Goal: Share content: Share content

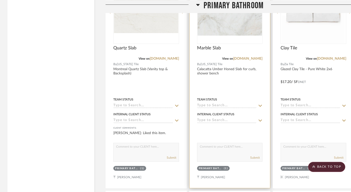
scroll to position [851, 0]
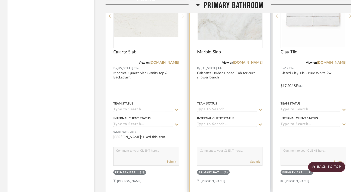
click at [225, 35] on img "0" at bounding box center [230, 15] width 65 height 47
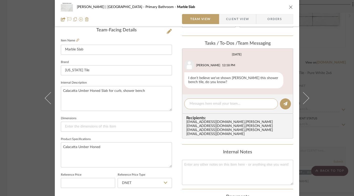
scroll to position [135, 0]
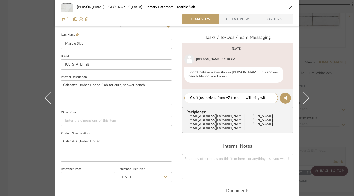
type textarea "Yes, it just arrived from AZ tile and I will bring with"
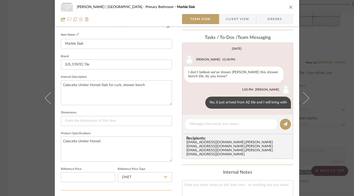
click at [290, 6] on icon "close" at bounding box center [291, 7] width 4 height 4
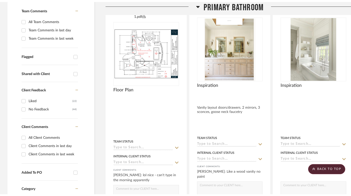
scroll to position [0, 0]
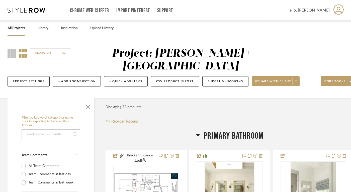
click at [19, 28] on link "All Projects" at bounding box center [17, 28] width 18 height 7
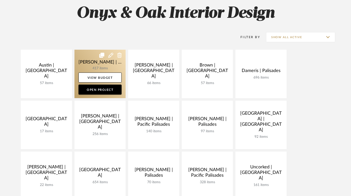
scroll to position [74, 0]
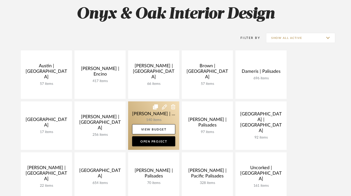
click at [137, 112] on link at bounding box center [153, 125] width 51 height 48
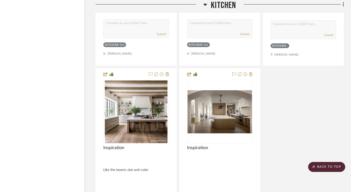
scroll to position [4132, 10]
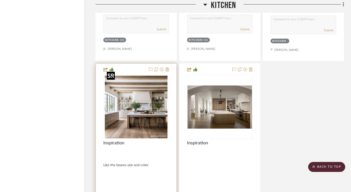
click at [141, 107] on img "0" at bounding box center [136, 107] width 63 height 63
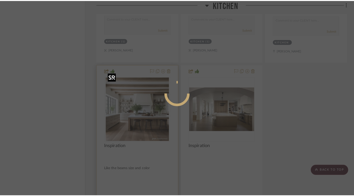
scroll to position [0, 0]
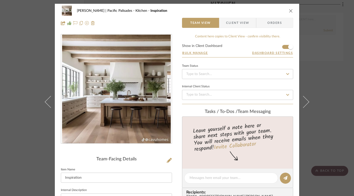
click at [109, 115] on img "0" at bounding box center [116, 89] width 109 height 109
click at [290, 10] on icon "close" at bounding box center [291, 11] width 4 height 4
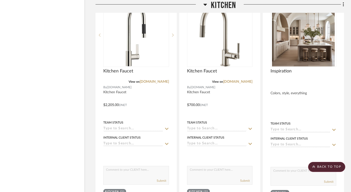
scroll to position [3939, 10]
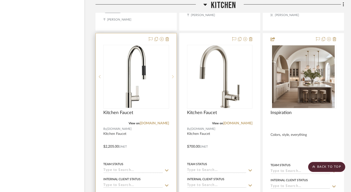
click at [172, 75] on icon at bounding box center [173, 76] width 2 height 3
click at [101, 75] on sr-prev-btn at bounding box center [100, 77] width 8 height 4
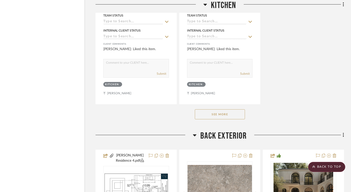
scroll to position [4323, 10]
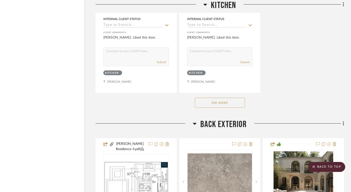
click at [220, 98] on button "See More" at bounding box center [220, 103] width 50 height 10
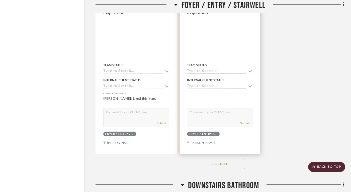
scroll to position [1415, 10]
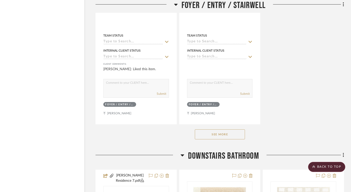
click at [207, 137] on div "See More" at bounding box center [219, 134] width 248 height 20
click at [208, 133] on button "See More" at bounding box center [220, 134] width 50 height 10
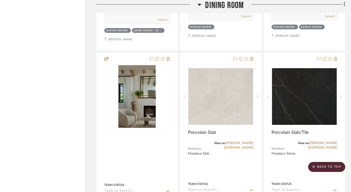
scroll to position [2973, 9]
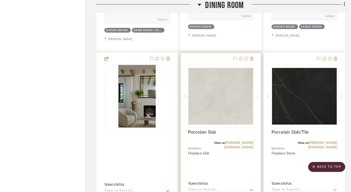
click at [257, 94] on icon at bounding box center [257, 96] width 2 height 4
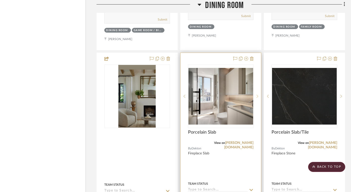
click at [257, 94] on icon at bounding box center [257, 96] width 2 height 4
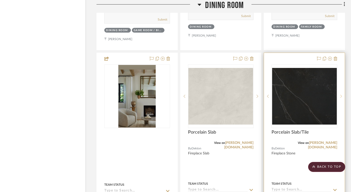
click at [341, 94] on icon at bounding box center [341, 96] width 2 height 4
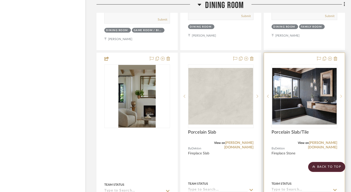
click at [341, 94] on icon at bounding box center [341, 96] width 2 height 4
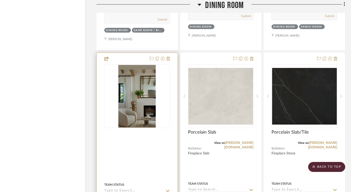
click at [141, 105] on img "0" at bounding box center [136, 96] width 37 height 63
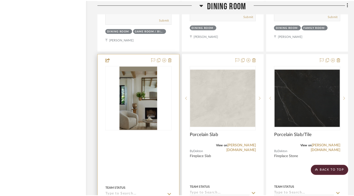
scroll to position [0, 0]
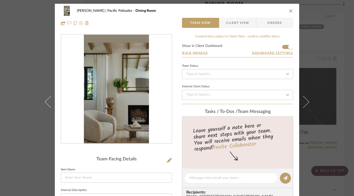
click at [289, 10] on icon "close" at bounding box center [291, 11] width 4 height 4
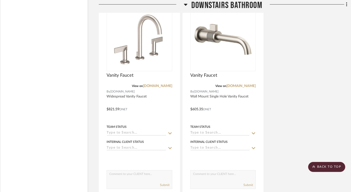
scroll to position [2111, 7]
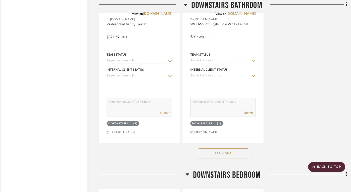
click at [227, 149] on button "See More" at bounding box center [223, 153] width 50 height 10
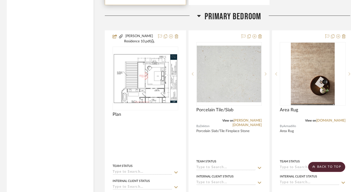
scroll to position [7051, 1]
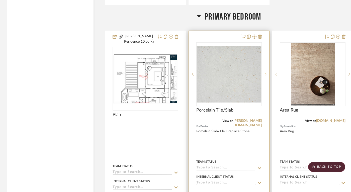
click at [265, 72] on icon at bounding box center [266, 74] width 2 height 4
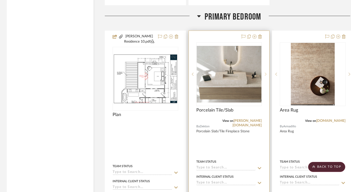
click at [265, 72] on icon at bounding box center [266, 74] width 2 height 4
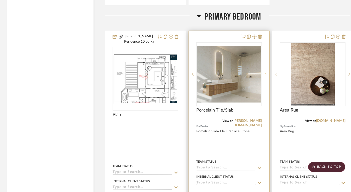
click at [265, 72] on icon at bounding box center [266, 74] width 2 height 4
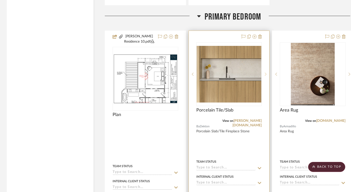
click at [265, 72] on icon at bounding box center [266, 74] width 2 height 4
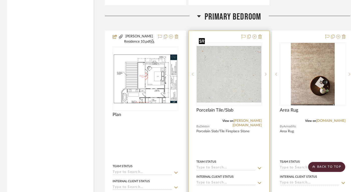
click at [222, 61] on img "0" at bounding box center [229, 74] width 65 height 57
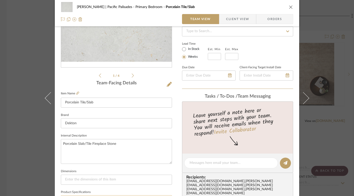
scroll to position [0, 0]
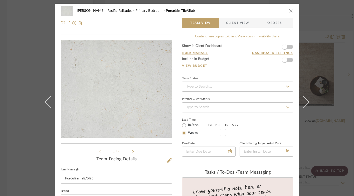
click at [76, 168] on icon at bounding box center [77, 168] width 3 height 3
click at [289, 10] on icon "close" at bounding box center [291, 11] width 4 height 4
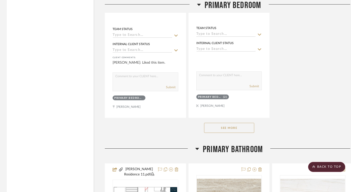
scroll to position [7635, 1]
click at [239, 122] on button "See More" at bounding box center [229, 127] width 50 height 10
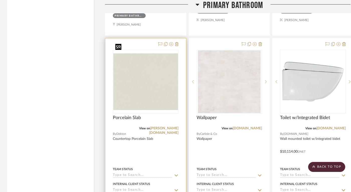
scroll to position [7999, 1]
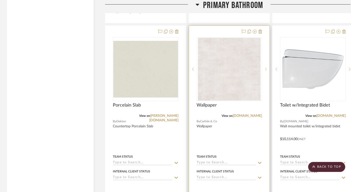
click at [265, 67] on icon at bounding box center [266, 69] width 2 height 4
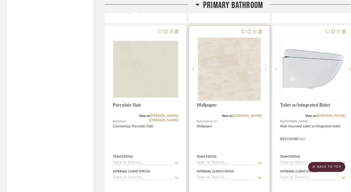
click at [265, 67] on icon at bounding box center [266, 69] width 2 height 4
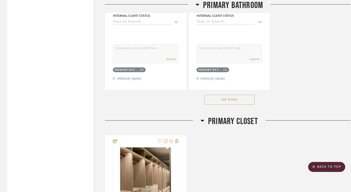
scroll to position [8384, 1]
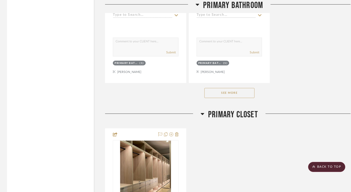
click at [226, 88] on button "See More" at bounding box center [229, 93] width 50 height 10
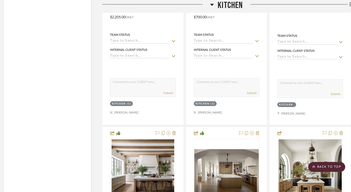
scroll to position [4534, 3]
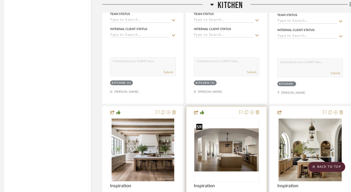
click at [231, 151] on img "0" at bounding box center [226, 149] width 65 height 43
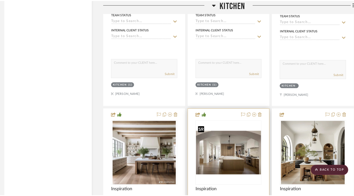
scroll to position [0, 0]
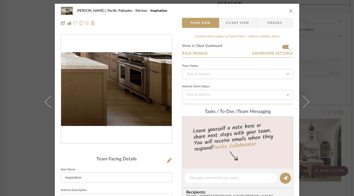
click at [144, 108] on img "0" at bounding box center [116, 89] width 111 height 74
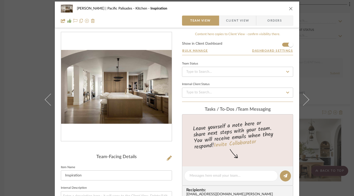
scroll to position [3, 0]
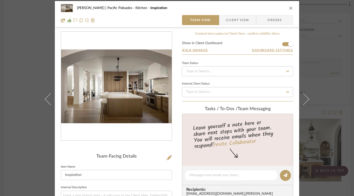
click at [289, 8] on icon "close" at bounding box center [291, 8] width 4 height 4
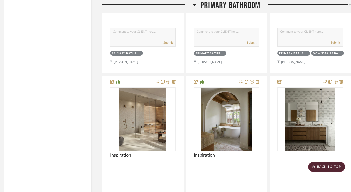
scroll to position [9077, 3]
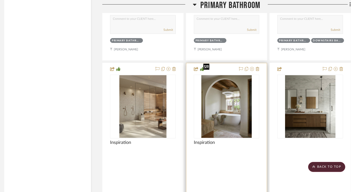
click at [233, 95] on img "0" at bounding box center [226, 106] width 50 height 63
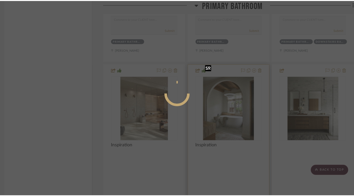
scroll to position [0, 0]
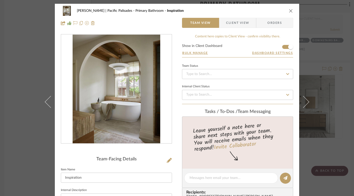
click at [134, 99] on div at bounding box center [116, 88] width 111 height 109
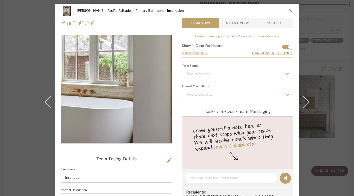
click at [134, 99] on img "0" at bounding box center [117, 89] width 88 height 109
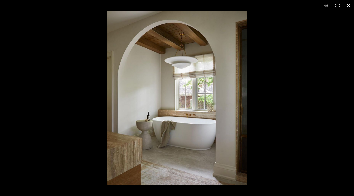
click at [350, 5] on button at bounding box center [348, 5] width 11 height 11
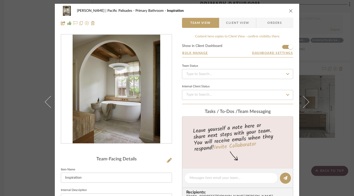
click at [289, 10] on icon "close" at bounding box center [291, 11] width 4 height 4
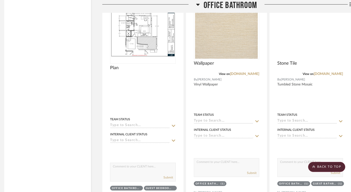
scroll to position [6615, 3]
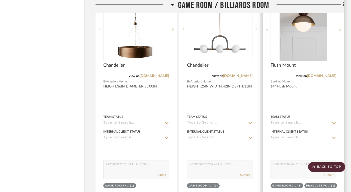
scroll to position [2623, 10]
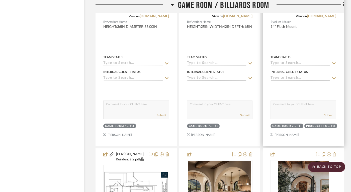
click at [306, 48] on div at bounding box center [303, 35] width 81 height 219
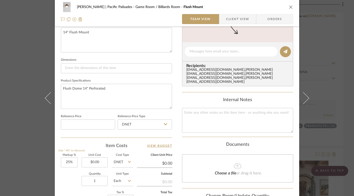
scroll to position [270, 0]
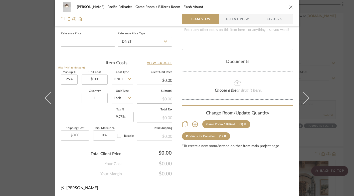
click at [244, 122] on icon at bounding box center [245, 124] width 2 height 4
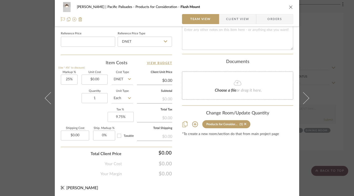
click at [290, 6] on icon "close" at bounding box center [291, 7] width 4 height 4
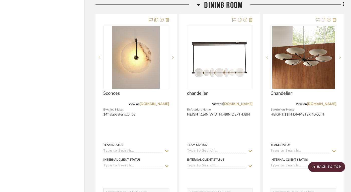
scroll to position [3029, 10]
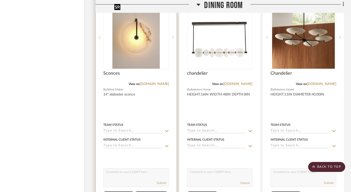
click at [137, 51] on img "0" at bounding box center [135, 37] width 47 height 63
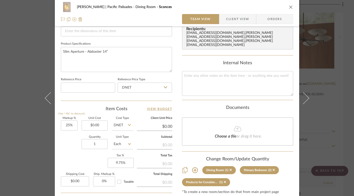
scroll to position [231, 0]
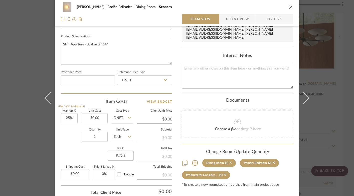
click at [230, 161] on icon at bounding box center [231, 162] width 2 height 2
type input "2"
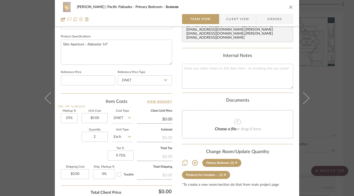
click at [290, 7] on icon "close" at bounding box center [291, 7] width 4 height 4
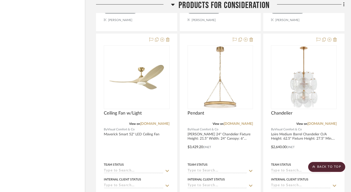
scroll to position [9326, 10]
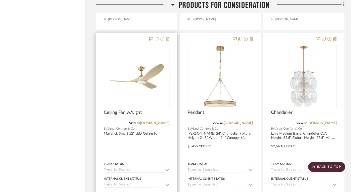
click at [161, 37] on icon at bounding box center [162, 39] width 4 height 4
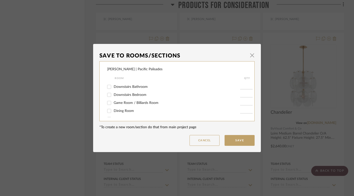
scroll to position [24, 0]
click at [107, 94] on input "Downstairs Bedroom" at bounding box center [109, 94] width 8 height 8
checkbox input "true"
type input "1"
click at [235, 147] on dialog-content "Save To Rooms/Sections × Jacobs | Pacific Palisades Room QTY Project Documents …" at bounding box center [177, 98] width 168 height 108
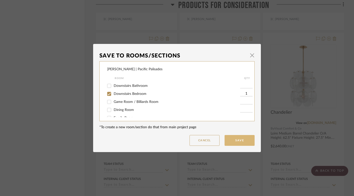
click at [236, 141] on button "Save" at bounding box center [240, 140] width 30 height 11
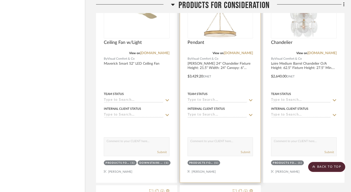
scroll to position [9401, 10]
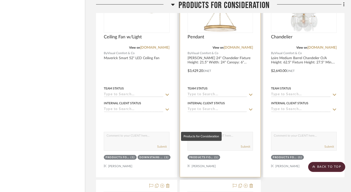
click at [200, 156] on div "Products for Consideration" at bounding box center [201, 158] width 24 height 4
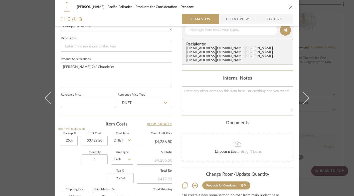
scroll to position [210, 0]
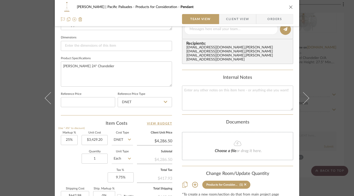
click at [193, 182] on icon at bounding box center [195, 185] width 6 height 6
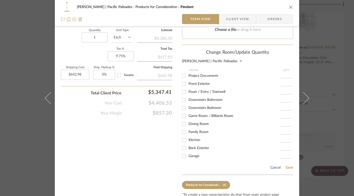
scroll to position [347, 0]
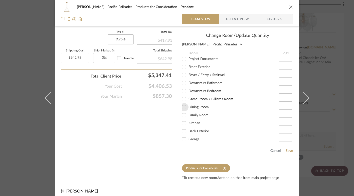
click at [184, 106] on input "Dining Room" at bounding box center [184, 107] width 8 height 8
checkbox input "true"
type input "1"
click at [286, 149] on button "Save" at bounding box center [290, 151] width 8 height 4
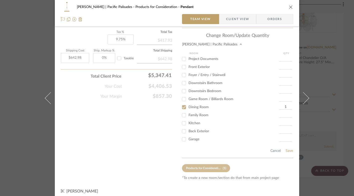
scroll to position [270, 0]
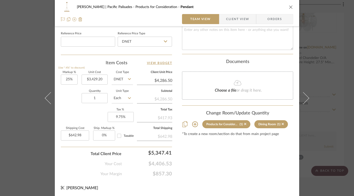
click at [289, 6] on icon "close" at bounding box center [291, 7] width 4 height 4
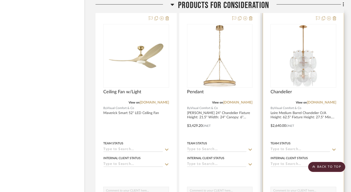
scroll to position [9376, 10]
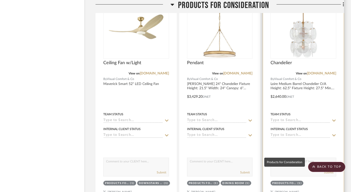
click at [291, 181] on div "Products for Consideration" at bounding box center [284, 183] width 24 height 4
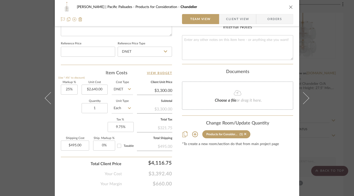
scroll to position [270, 0]
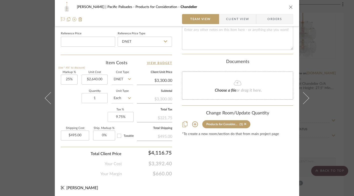
click at [194, 121] on icon at bounding box center [195, 124] width 6 height 6
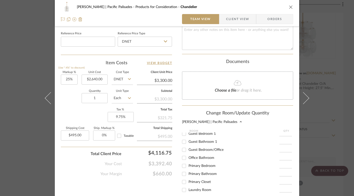
scroll to position [285, 0]
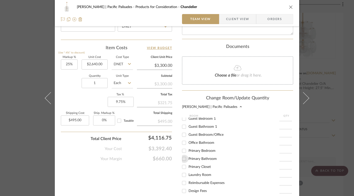
click at [183, 155] on input "Primary Bathroom" at bounding box center [184, 159] width 8 height 8
checkbox input "true"
type input "1"
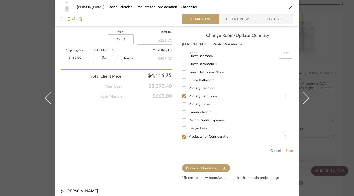
drag, startPoint x: 181, startPoint y: 132, endPoint x: 262, endPoint y: 148, distance: 82.3
click at [181, 132] on input "Products for Consideration" at bounding box center [184, 136] width 8 height 8
checkbox input "false"
click at [286, 149] on button "Save" at bounding box center [290, 151] width 8 height 4
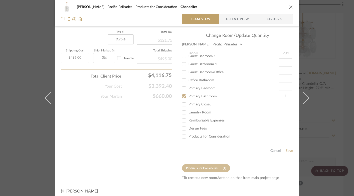
click at [289, 6] on icon "close" at bounding box center [291, 7] width 4 height 4
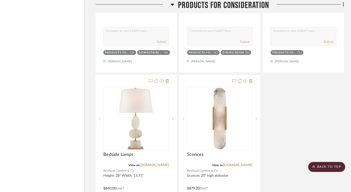
scroll to position [9512, 10]
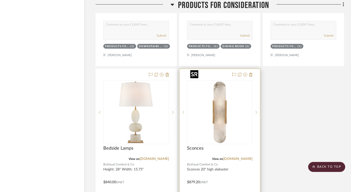
click at [215, 123] on img "0" at bounding box center [219, 112] width 63 height 63
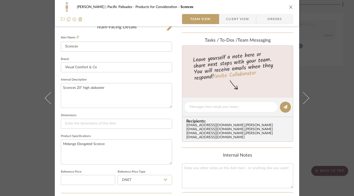
scroll to position [219, 0]
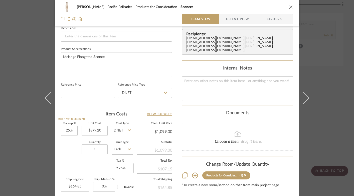
click at [194, 172] on icon at bounding box center [195, 175] width 6 height 6
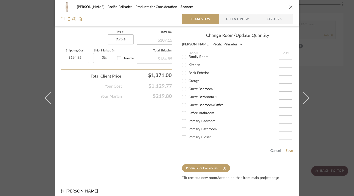
scroll to position [59, 0]
click at [183, 128] on input "Primary Bathroom" at bounding box center [184, 128] width 8 height 8
checkbox input "true"
type input "1"
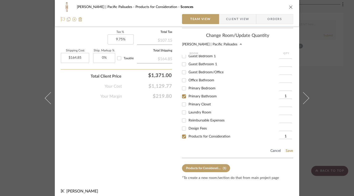
drag, startPoint x: 182, startPoint y: 133, endPoint x: 221, endPoint y: 134, distance: 38.4
click at [183, 133] on input "Products for Consideration" at bounding box center [184, 136] width 8 height 8
checkbox input "false"
click at [286, 149] on button "Save" at bounding box center [290, 151] width 8 height 4
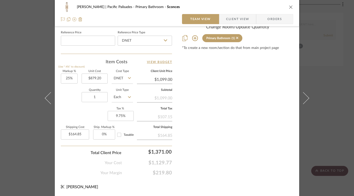
scroll to position [270, 0]
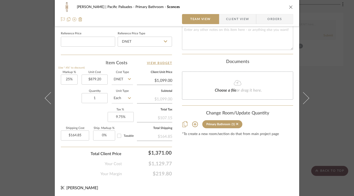
click at [289, 7] on icon "close" at bounding box center [291, 7] width 4 height 4
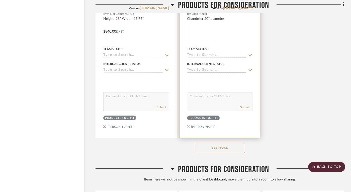
scroll to position [9672, 10]
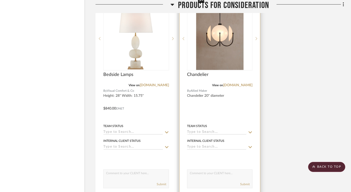
click at [221, 31] on img "0" at bounding box center [219, 38] width 47 height 63
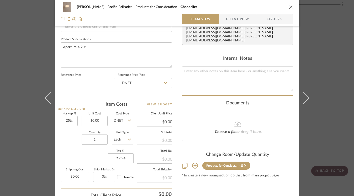
scroll to position [270, 0]
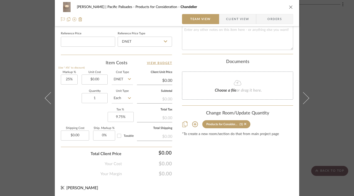
click at [193, 121] on icon at bounding box center [195, 124] width 6 height 6
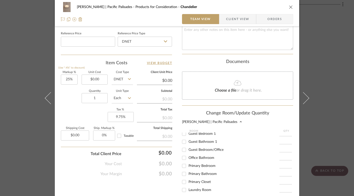
scroll to position [96, 0]
click at [183, 162] on input "Primary Bedroom" at bounding box center [184, 166] width 8 height 8
checkbox input "true"
type input "1"
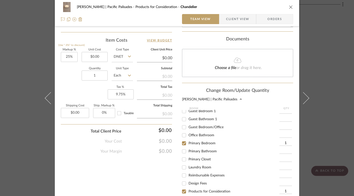
scroll to position [347, 0]
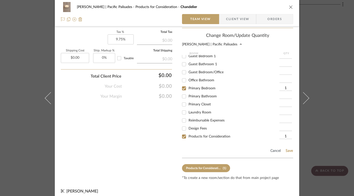
click at [183, 132] on input "Products for Consideration" at bounding box center [184, 136] width 8 height 8
checkbox input "false"
click at [289, 149] on button "Save" at bounding box center [290, 151] width 8 height 4
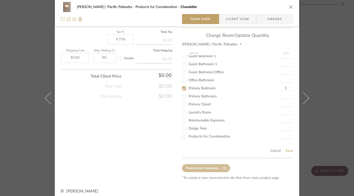
scroll to position [270, 0]
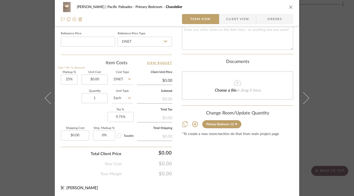
click at [290, 7] on icon "close" at bounding box center [291, 7] width 4 height 4
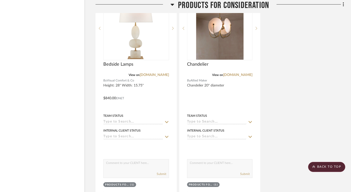
scroll to position [9604, 10]
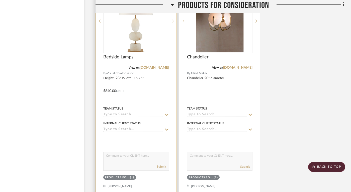
click at [142, 31] on img "0" at bounding box center [136, 21] width 63 height 63
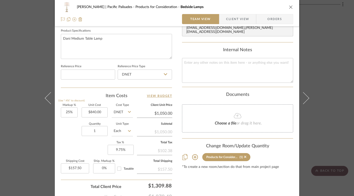
scroll to position [250, 0]
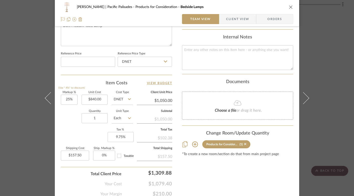
click at [193, 141] on icon at bounding box center [195, 144] width 6 height 6
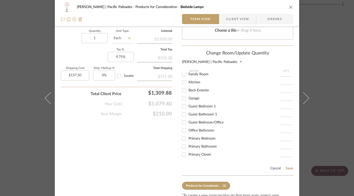
scroll to position [73, 0]
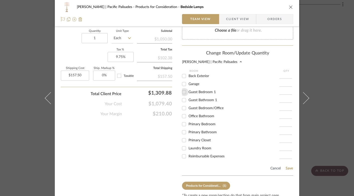
click at [182, 90] on input "Guest Bedroom 1" at bounding box center [184, 92] width 8 height 8
checkbox input "true"
type input "1"
click at [287, 166] on button "Save" at bounding box center [290, 168] width 8 height 4
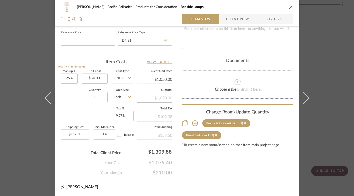
scroll to position [270, 0]
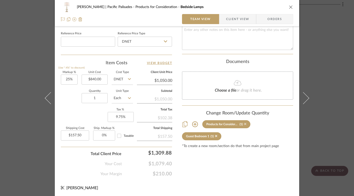
click at [244, 123] on icon at bounding box center [245, 124] width 2 height 2
click at [289, 6] on icon "close" at bounding box center [291, 7] width 4 height 4
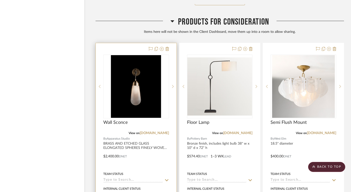
scroll to position [9811, 10]
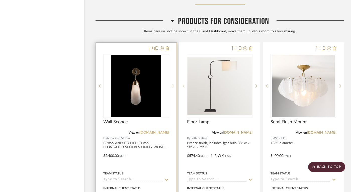
click at [157, 131] on link "apparatusstudio.com" at bounding box center [154, 133] width 29 height 4
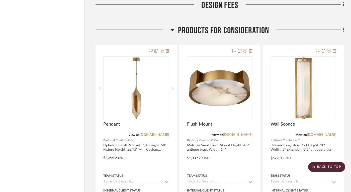
scroll to position [9094, 10]
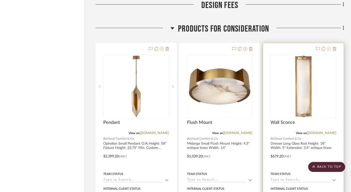
click at [329, 47] on icon at bounding box center [329, 49] width 4 height 4
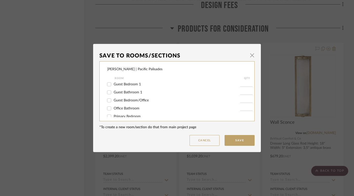
scroll to position [89, 0]
click at [106, 94] on input "Guest Bathroom 1" at bounding box center [109, 92] width 8 height 8
checkbox input "true"
type input "1"
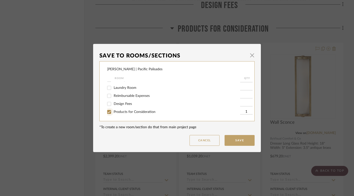
click at [108, 112] on input "Products for Consideration" at bounding box center [109, 112] width 8 height 8
checkbox input "false"
click at [241, 142] on button "Save" at bounding box center [240, 140] width 30 height 11
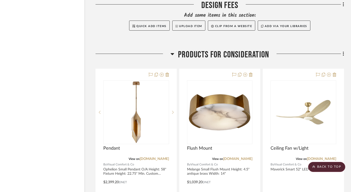
scroll to position [9312, 10]
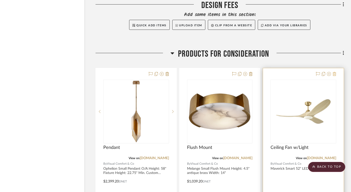
click at [335, 72] on icon at bounding box center [335, 74] width 4 height 4
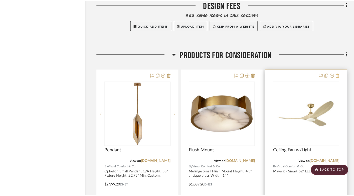
scroll to position [0, 0]
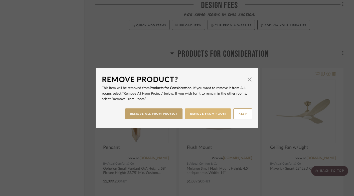
click at [207, 116] on button "REMOVE FROM ROOM" at bounding box center [208, 113] width 46 height 11
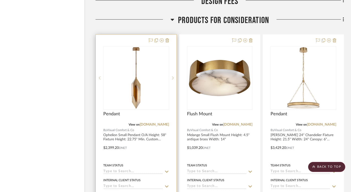
scroll to position [9345, 10]
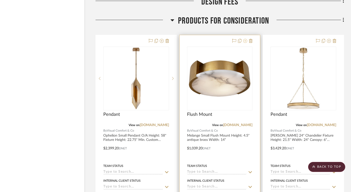
click at [246, 39] on icon at bounding box center [245, 41] width 4 height 4
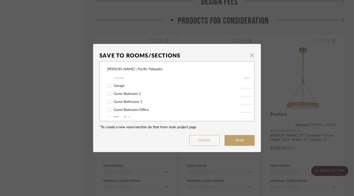
scroll to position [84, 0]
click at [107, 107] on input "Guest Bedroom/Office" at bounding box center [109, 105] width 8 height 8
checkbox input "true"
type input "1"
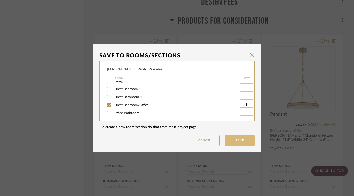
click at [236, 140] on button "Save" at bounding box center [240, 140] width 30 height 11
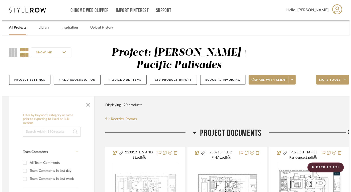
scroll to position [9345, 10]
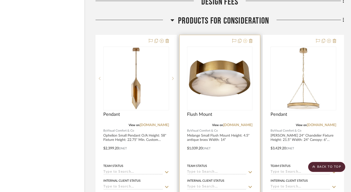
click at [246, 39] on icon at bounding box center [245, 41] width 4 height 4
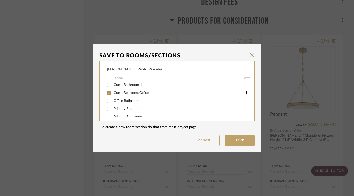
scroll to position [98, 0]
click at [107, 102] on input "Office Bathroom" at bounding box center [109, 99] width 8 height 8
checkbox input "true"
type input "1"
click at [108, 95] on input "Guest Bedroom/Office" at bounding box center [109, 91] width 8 height 8
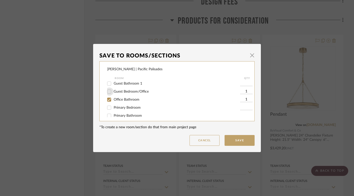
checkbox input "false"
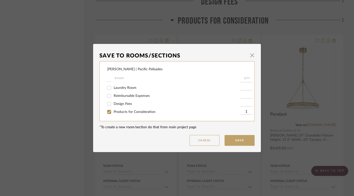
scroll to position [147, 0]
click at [107, 111] on input "Products for Consideration" at bounding box center [109, 112] width 8 height 8
checkbox input "false"
click at [236, 138] on button "Save" at bounding box center [240, 140] width 30 height 11
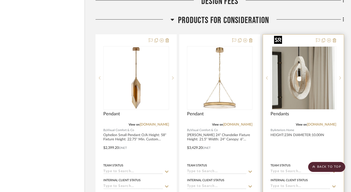
scroll to position [9345, 10]
click at [340, 76] on icon at bounding box center [340, 78] width 2 height 4
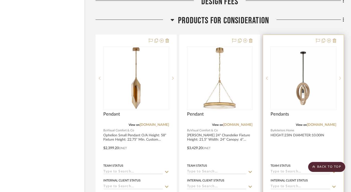
click at [340, 76] on icon at bounding box center [340, 78] width 2 height 4
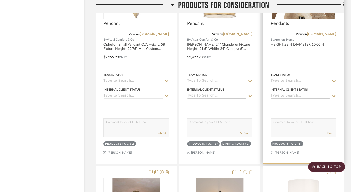
scroll to position [9439, 10]
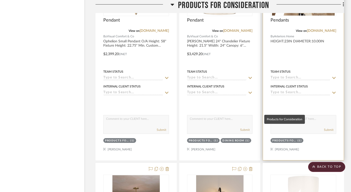
click at [295, 139] on div "Products for Consideration" at bounding box center [284, 141] width 24 height 4
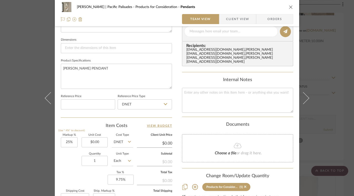
scroll to position [256, 0]
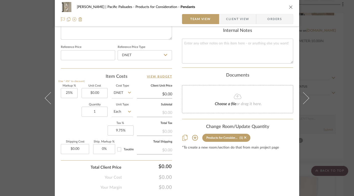
click at [192, 135] on icon at bounding box center [195, 138] width 6 height 6
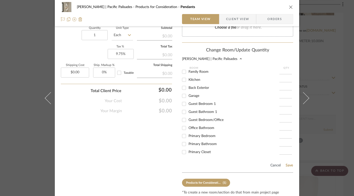
scroll to position [96, 0]
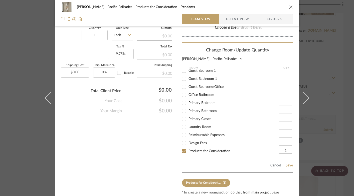
click at [181, 99] on input "Primary Bedroom" at bounding box center [184, 103] width 8 height 8
checkbox input "true"
type input "1"
click at [182, 147] on input "Products for Consideration" at bounding box center [184, 151] width 8 height 8
checkbox input "false"
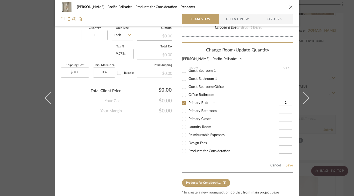
click at [287, 163] on button "Save" at bounding box center [290, 165] width 8 height 4
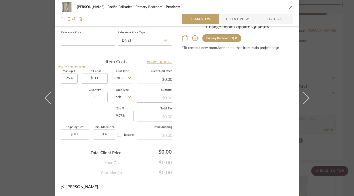
scroll to position [270, 0]
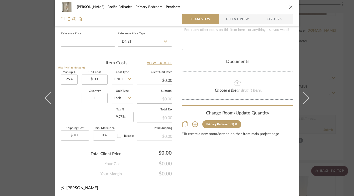
click at [289, 7] on icon "close" at bounding box center [291, 7] width 4 height 4
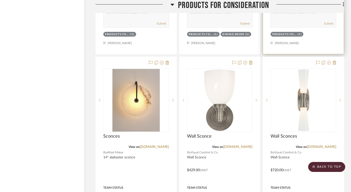
scroll to position [9550, 10]
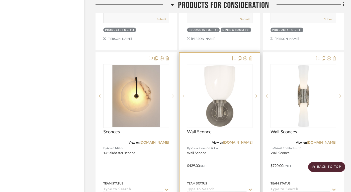
click at [252, 56] on icon at bounding box center [251, 58] width 4 height 4
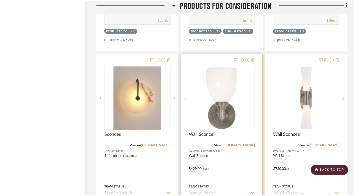
scroll to position [0, 0]
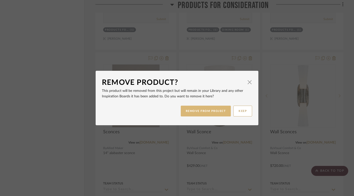
click at [200, 111] on button "REMOVE FROM PROJECT" at bounding box center [206, 111] width 50 height 11
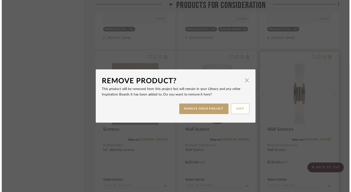
scroll to position [9550, 10]
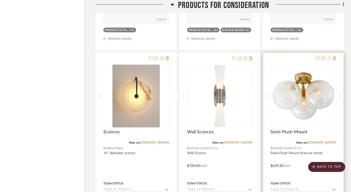
click at [329, 56] on icon at bounding box center [329, 58] width 4 height 4
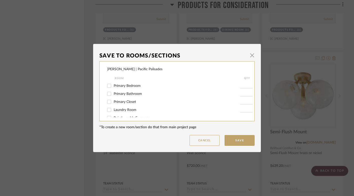
scroll to position [120, 0]
click at [107, 97] on input "Primary Bathroom" at bounding box center [109, 94] width 8 height 8
checkbox input "true"
type input "1"
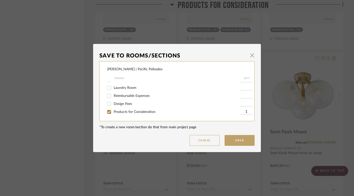
drag, startPoint x: 109, startPoint y: 112, endPoint x: 146, endPoint y: 113, distance: 37.6
click at [109, 112] on input "Products for Consideration" at bounding box center [109, 112] width 8 height 8
checkbox input "false"
click at [233, 140] on button "Save" at bounding box center [240, 140] width 30 height 11
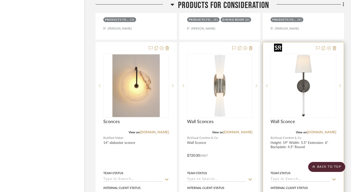
scroll to position [9562, 10]
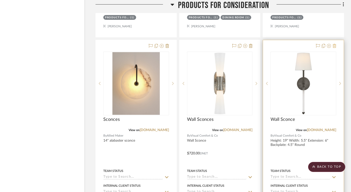
click at [335, 44] on icon at bounding box center [335, 46] width 4 height 4
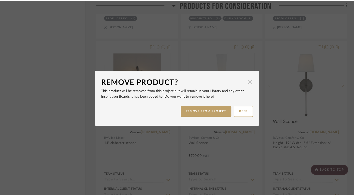
scroll to position [0, 0]
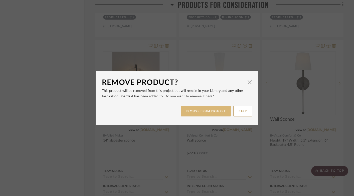
click at [209, 111] on button "REMOVE FROM PROJECT" at bounding box center [206, 111] width 50 height 11
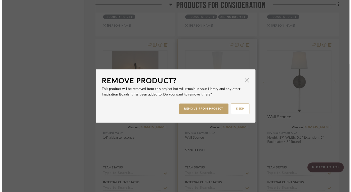
scroll to position [9562, 10]
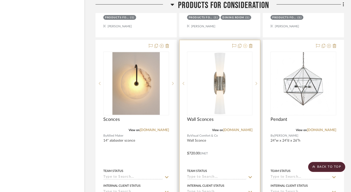
click at [245, 44] on icon at bounding box center [245, 46] width 4 height 4
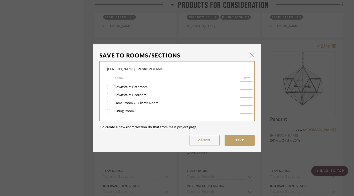
scroll to position [22, 0]
click at [106, 88] on input "Downstairs Bathroom" at bounding box center [109, 87] width 8 height 8
checkbox input "true"
type input "1"
click at [238, 141] on button "Save" at bounding box center [240, 140] width 30 height 11
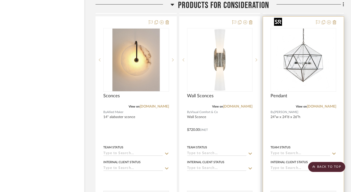
click at [306, 45] on img "0" at bounding box center [303, 60] width 63 height 63
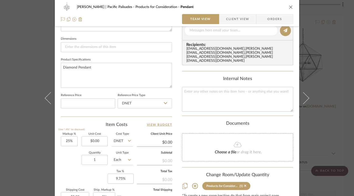
scroll to position [270, 0]
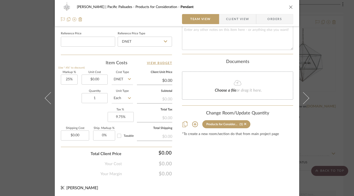
click at [194, 121] on icon at bounding box center [195, 124] width 6 height 6
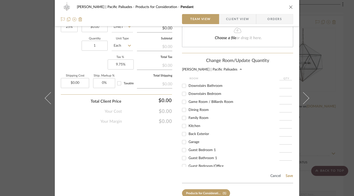
scroll to position [0, 0]
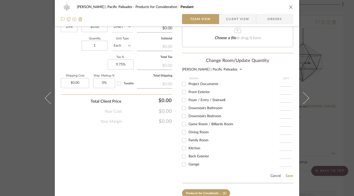
click at [182, 96] on input "Foyer / Entry / Stairwell" at bounding box center [184, 100] width 8 height 8
checkbox input "true"
type input "1"
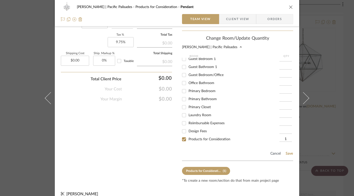
scroll to position [347, 0]
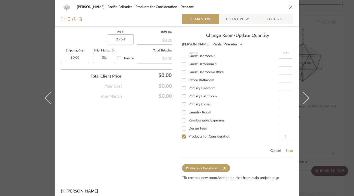
click at [184, 133] on input "Products for Consideration" at bounding box center [184, 136] width 8 height 8
checkbox input "false"
click at [288, 149] on button "Save" at bounding box center [290, 151] width 8 height 4
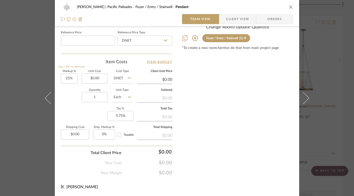
scroll to position [270, 0]
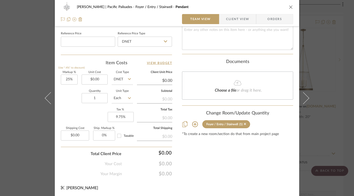
click at [289, 8] on icon "close" at bounding box center [291, 7] width 4 height 4
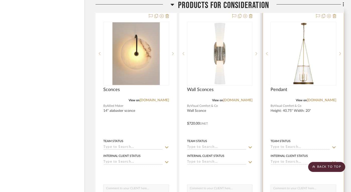
scroll to position [9587, 10]
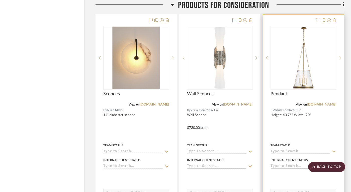
click at [340, 56] on icon at bounding box center [340, 57] width 2 height 3
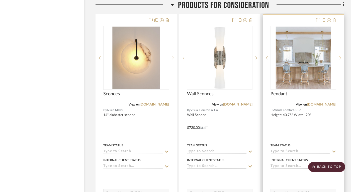
click at [340, 56] on icon at bounding box center [340, 57] width 2 height 3
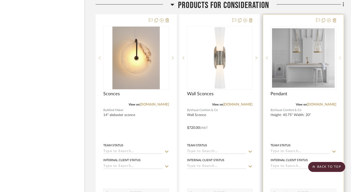
click at [340, 56] on icon at bounding box center [340, 57] width 2 height 3
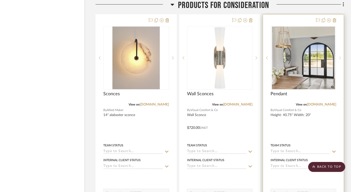
click at [340, 56] on icon at bounding box center [340, 57] width 2 height 3
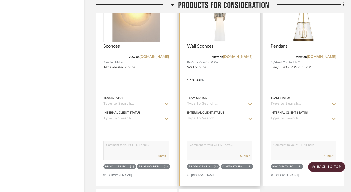
scroll to position [9644, 10]
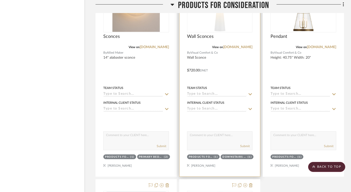
click at [218, 155] on div "(1)" at bounding box center [216, 157] width 4 height 4
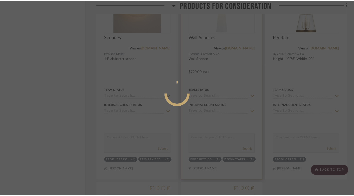
scroll to position [0, 0]
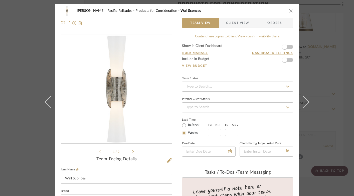
click at [289, 10] on icon "close" at bounding box center [291, 11] width 4 height 4
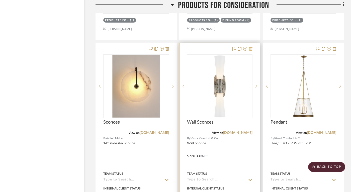
click at [250, 47] on icon at bounding box center [251, 49] width 4 height 4
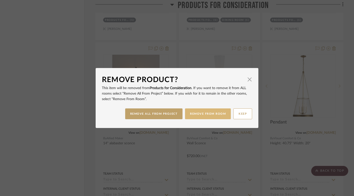
click at [202, 115] on button "REMOVE FROM ROOM" at bounding box center [208, 113] width 46 height 11
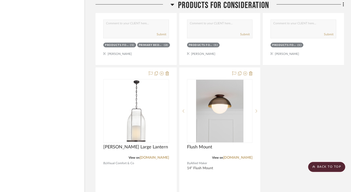
scroll to position [9757, 10]
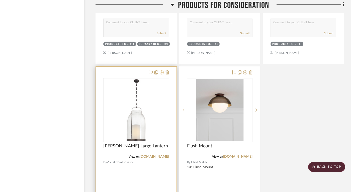
click at [162, 70] on icon at bounding box center [162, 72] width 4 height 4
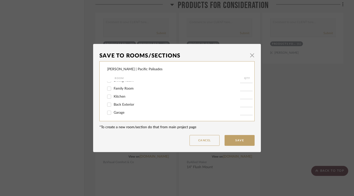
scroll to position [54, 0]
click at [106, 96] on input "Kitchen" at bounding box center [109, 95] width 8 height 8
checkbox input "true"
type input "1"
click at [230, 140] on button "Save" at bounding box center [240, 140] width 30 height 11
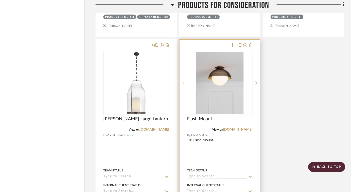
scroll to position [9784, 10]
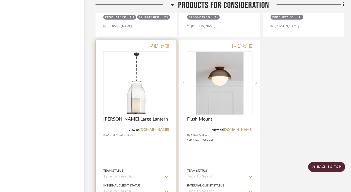
click at [166, 44] on icon at bounding box center [167, 46] width 4 height 4
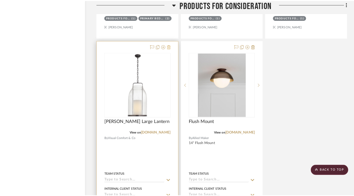
scroll to position [0, 0]
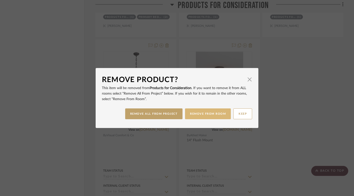
click at [204, 115] on button "REMOVE FROM ROOM" at bounding box center [208, 113] width 46 height 11
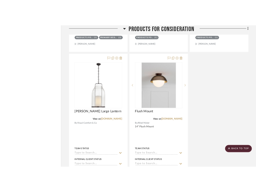
scroll to position [9784, 10]
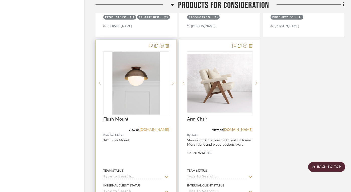
click at [156, 128] on link "alliedmaker.com" at bounding box center [154, 130] width 29 height 4
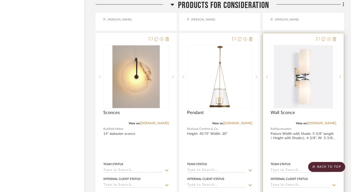
scroll to position [9556, 10]
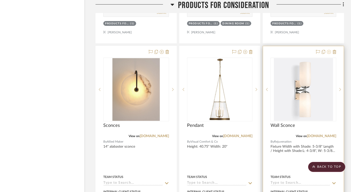
click at [329, 50] on icon at bounding box center [329, 52] width 4 height 4
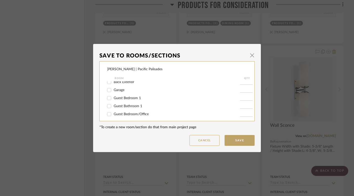
scroll to position [81, 0]
click at [107, 103] on input "Guest Bathroom 1" at bounding box center [109, 100] width 8 height 8
checkbox input "true"
type input "1"
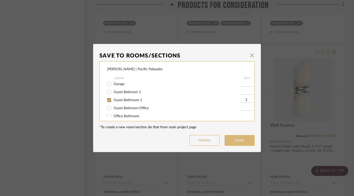
click at [242, 144] on button "Save" at bounding box center [240, 140] width 30 height 11
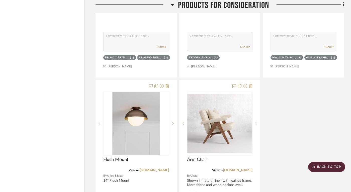
scroll to position [9935, 10]
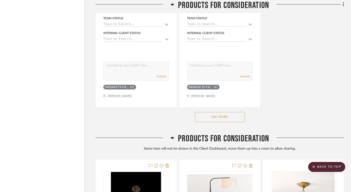
click at [223, 112] on button "See More" at bounding box center [220, 117] width 50 height 10
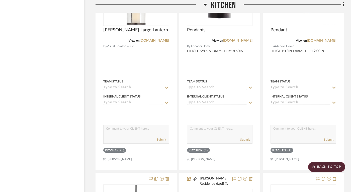
scroll to position [4218, 10]
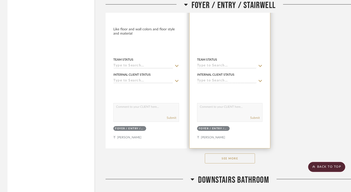
scroll to position [1423, 0]
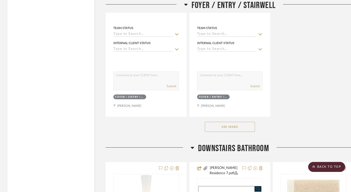
click at [229, 123] on button "See More" at bounding box center [230, 127] width 50 height 10
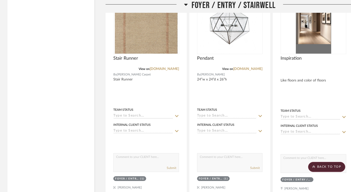
scroll to position [1219, 0]
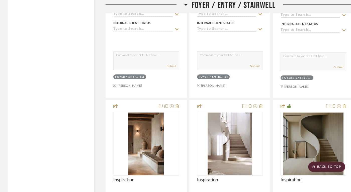
drag, startPoint x: 251, startPoint y: 85, endPoint x: 287, endPoint y: 117, distance: 47.4
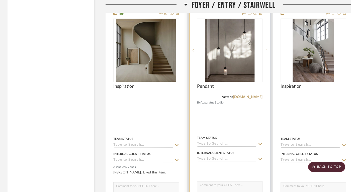
scroll to position [1312, 0]
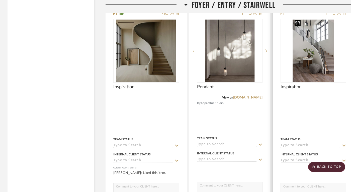
click at [309, 51] on img "0" at bounding box center [314, 51] width 42 height 63
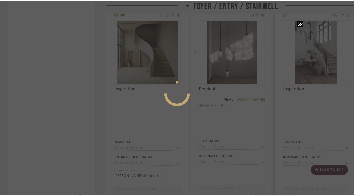
scroll to position [0, 0]
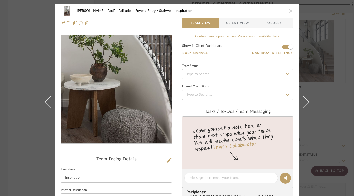
click at [113, 104] on img "0" at bounding box center [116, 89] width 72 height 109
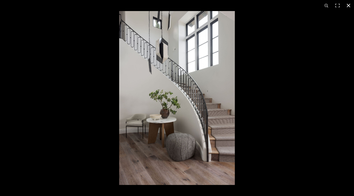
click at [349, 6] on button at bounding box center [348, 5] width 11 height 11
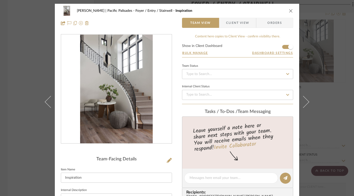
click at [291, 11] on icon "close" at bounding box center [291, 11] width 4 height 4
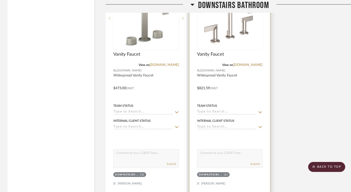
scroll to position [2351, 0]
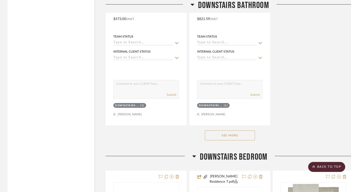
click at [238, 130] on button "See More" at bounding box center [230, 135] width 50 height 10
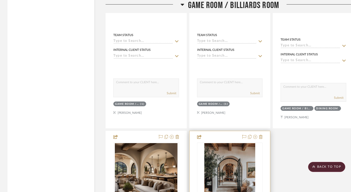
scroll to position [3544, 0]
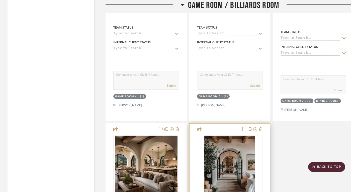
drag, startPoint x: 251, startPoint y: 106, endPoint x: 261, endPoint y: 130, distance: 26.3
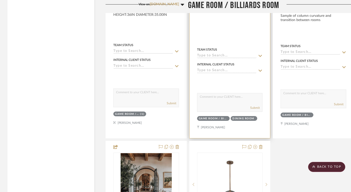
scroll to position [3554, 0]
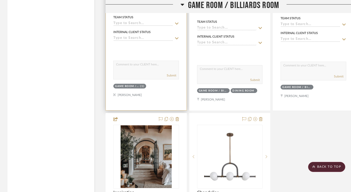
drag, startPoint x: 175, startPoint y: 92, endPoint x: 181, endPoint y: 116, distance: 24.8
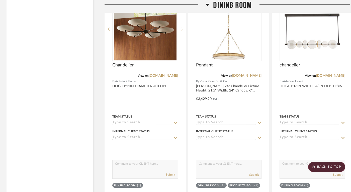
scroll to position [3916, 1]
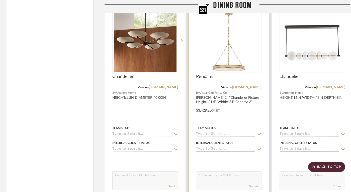
click at [0, 0] on img at bounding box center [0, 0] width 0 height 0
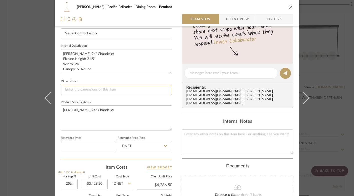
scroll to position [181, 0]
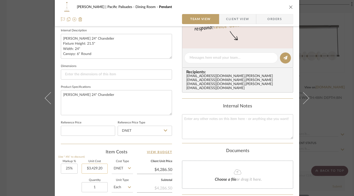
type input "3429.20"
click at [99, 168] on input "3429.20" at bounding box center [95, 168] width 26 height 10
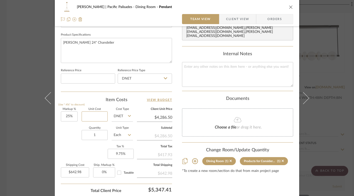
scroll to position [245, 0]
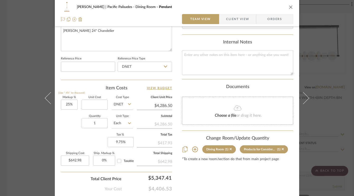
type input "$0.00"
click at [289, 7] on icon "close" at bounding box center [291, 7] width 4 height 4
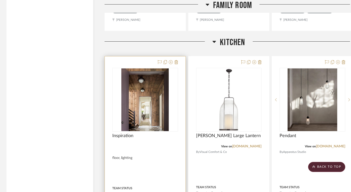
scroll to position [5047, 1]
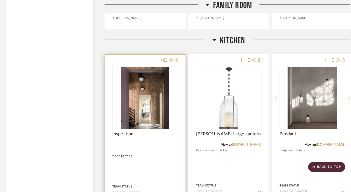
click at [176, 58] on icon at bounding box center [176, 60] width 4 height 4
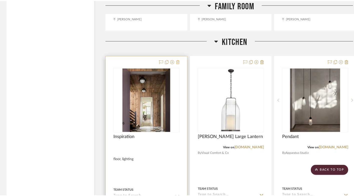
scroll to position [0, 0]
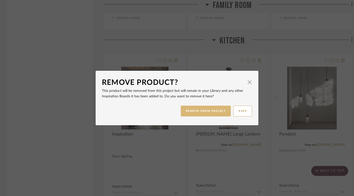
click at [212, 114] on button "REMOVE FROM PROJECT" at bounding box center [206, 111] width 50 height 11
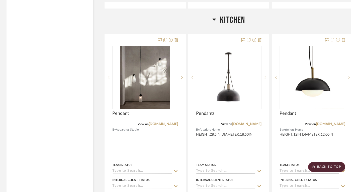
scroll to position [5047, 1]
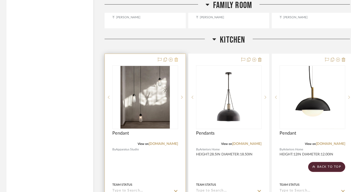
click at [176, 58] on icon at bounding box center [176, 60] width 4 height 4
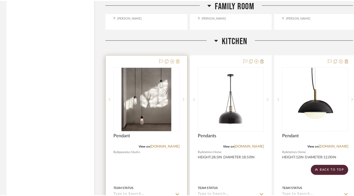
scroll to position [0, 0]
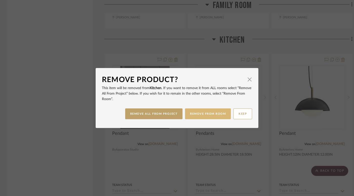
click at [203, 112] on button "REMOVE FROM ROOM" at bounding box center [208, 113] width 46 height 11
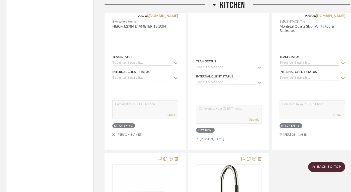
scroll to position [5436, 1]
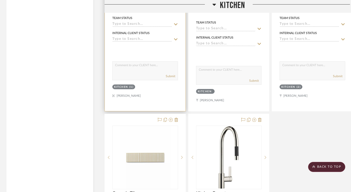
drag, startPoint x: 180, startPoint y: 99, endPoint x: 231, endPoint y: 140, distance: 65.6
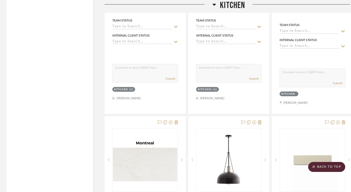
scroll to position [5234, 1]
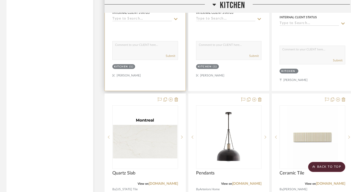
drag, startPoint x: 178, startPoint y: 75, endPoint x: 222, endPoint y: 132, distance: 71.8
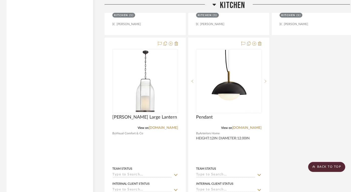
scroll to position [5692, 1]
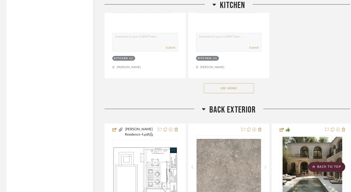
click at [248, 83] on button "See More" at bounding box center [229, 88] width 50 height 10
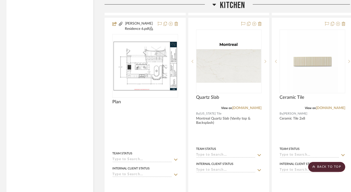
scroll to position [5531, 1]
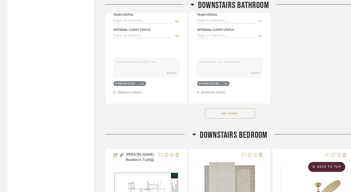
click at [216, 114] on button "See More" at bounding box center [230, 114] width 50 height 10
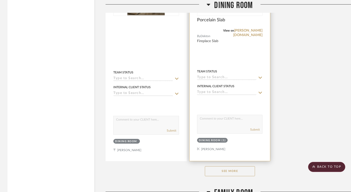
scroll to position [4207, 0]
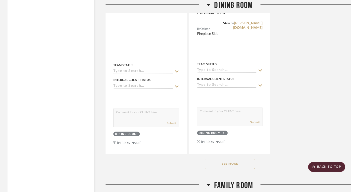
click at [231, 159] on button "See More" at bounding box center [230, 164] width 50 height 10
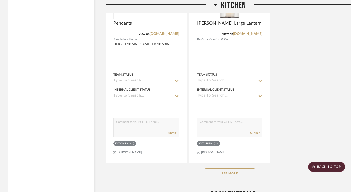
scroll to position [5384, 0]
click at [244, 169] on button "See More" at bounding box center [230, 174] width 50 height 10
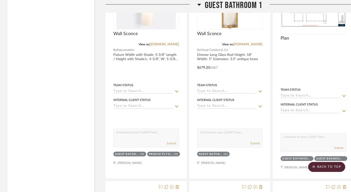
scroll to position [6923, 0]
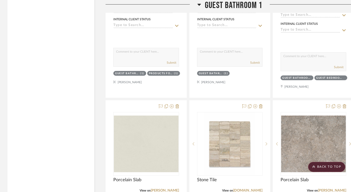
drag, startPoint x: 255, startPoint y: 82, endPoint x: 298, endPoint y: 118, distance: 55.9
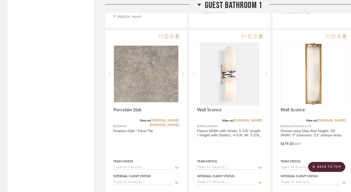
scroll to position [6993, 0]
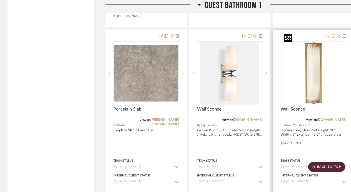
click at [325, 59] on img "0" at bounding box center [313, 73] width 63 height 63
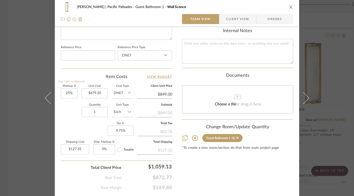
scroll to position [270, 0]
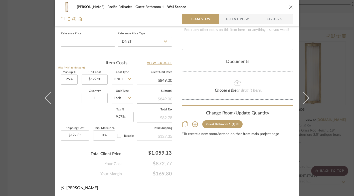
click at [195, 121] on icon at bounding box center [195, 124] width 6 height 6
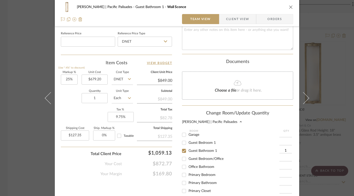
scroll to position [96, 0]
click at [182, 138] on input "Guest Bathroom 1" at bounding box center [184, 142] width 8 height 8
checkbox input "false"
click at [182, 154] on input "Office Bathroom" at bounding box center [184, 158] width 8 height 8
checkbox input "true"
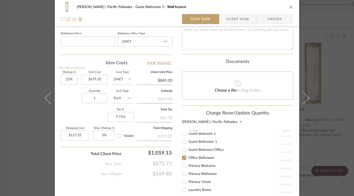
type input "1"
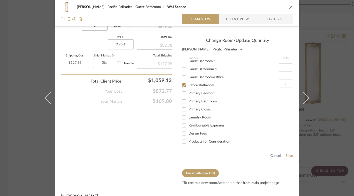
scroll to position [347, 0]
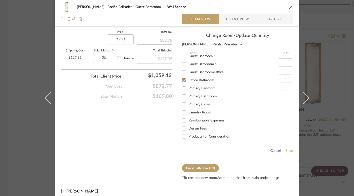
click at [288, 149] on button "Save" at bounding box center [290, 151] width 8 height 4
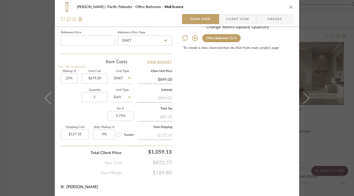
scroll to position [270, 0]
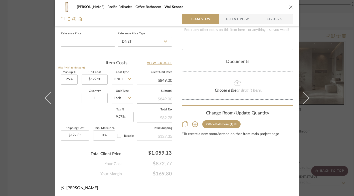
click at [290, 7] on icon "close" at bounding box center [291, 7] width 4 height 4
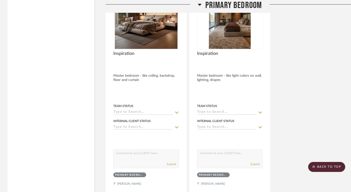
scroll to position [8965, 0]
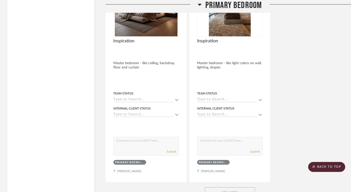
click at [233, 187] on button "See More" at bounding box center [230, 192] width 50 height 10
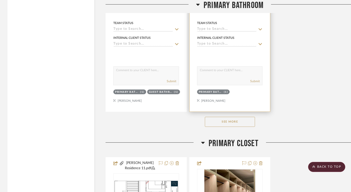
scroll to position [10004, 0]
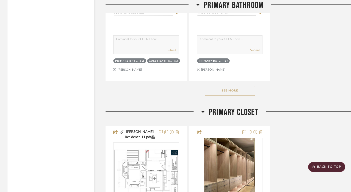
click at [222, 86] on button "See More" at bounding box center [230, 91] width 50 height 10
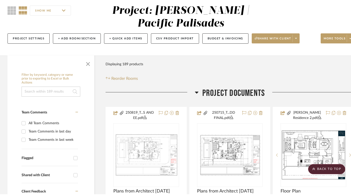
scroll to position [0, 0]
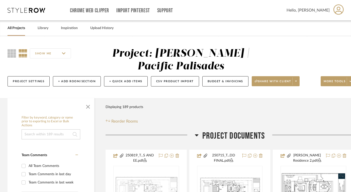
click at [16, 30] on link "All Projects" at bounding box center [17, 28] width 18 height 7
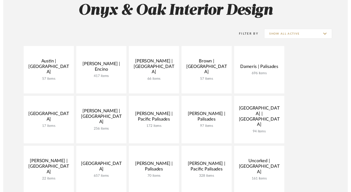
scroll to position [95, 0]
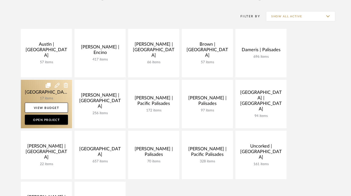
click at [39, 95] on link at bounding box center [46, 104] width 51 height 48
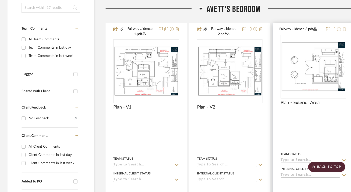
scroll to position [114, 10]
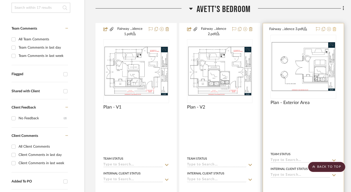
click at [335, 29] on icon at bounding box center [335, 29] width 4 height 4
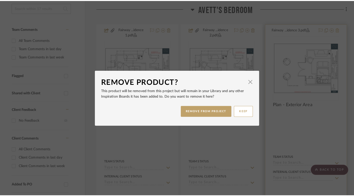
scroll to position [0, 0]
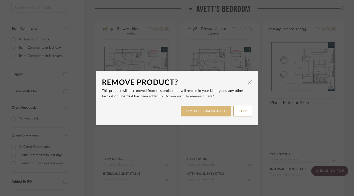
click at [211, 112] on button "REMOVE FROM PROJECT" at bounding box center [206, 111] width 50 height 11
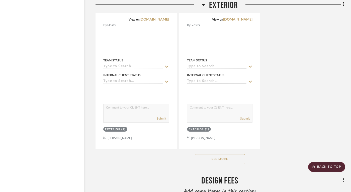
scroll to position [1166, 10]
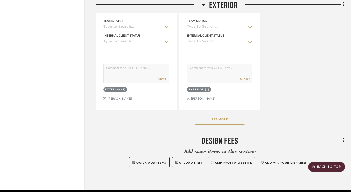
click at [215, 121] on button "See More" at bounding box center [220, 120] width 50 height 10
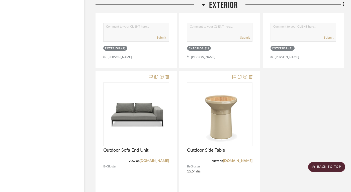
scroll to position [1235, 10]
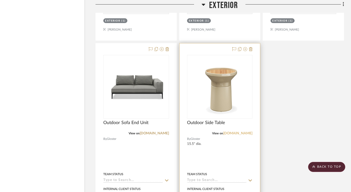
click at [238, 132] on link "gloster.com" at bounding box center [237, 134] width 29 height 4
click at [219, 97] on img "0" at bounding box center [219, 86] width 59 height 63
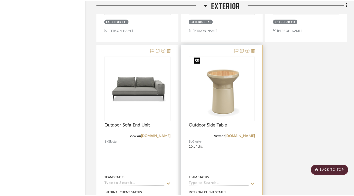
scroll to position [0, 0]
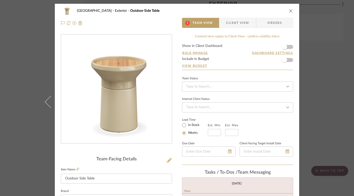
click at [167, 161] on icon at bounding box center [169, 160] width 5 height 5
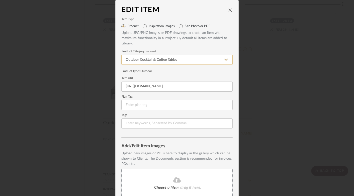
scroll to position [43, 0]
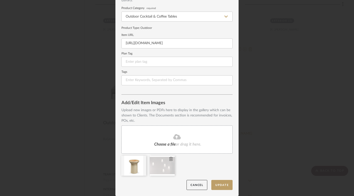
click at [169, 159] on icon at bounding box center [171, 159] width 4 height 4
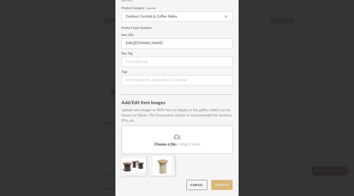
click at [221, 183] on button "Update" at bounding box center [222, 185] width 21 height 10
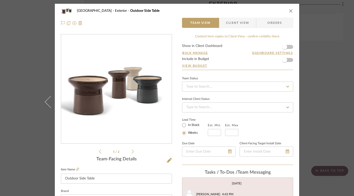
click at [290, 11] on icon "close" at bounding box center [291, 11] width 4 height 4
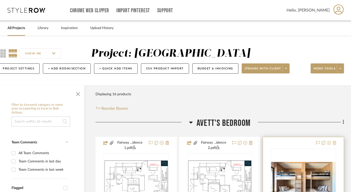
scroll to position [28, 10]
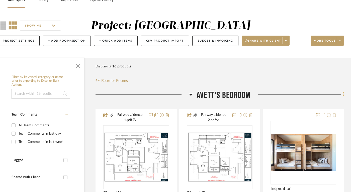
click at [343, 95] on icon at bounding box center [343, 94] width 1 height 4
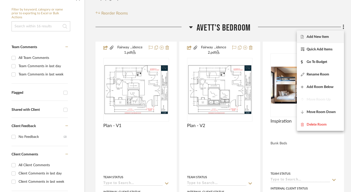
scroll to position [120, 10]
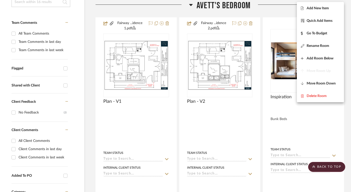
click at [347, 129] on div at bounding box center [175, 96] width 351 height 192
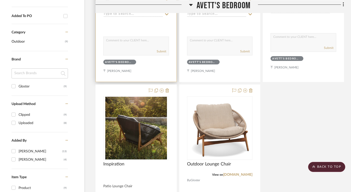
scroll to position [280, 10]
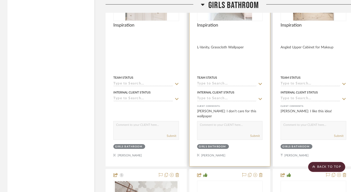
scroll to position [1122, 0]
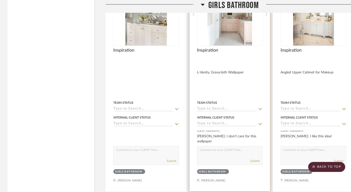
click at [235, 26] on img "0" at bounding box center [229, 14] width 45 height 63
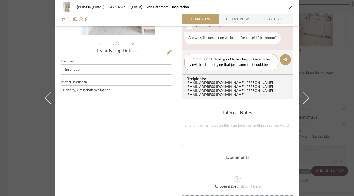
scroll to position [0, 0]
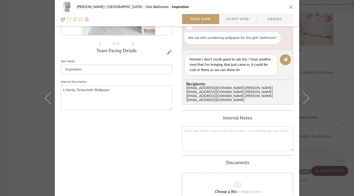
type textarea "Hmmm I don't recall, good to ask her, I have another vinyl that I'm bringing th…"
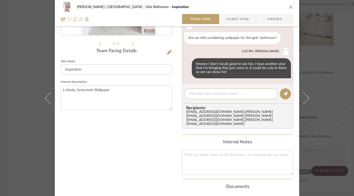
click at [289, 7] on icon "close" at bounding box center [291, 7] width 4 height 4
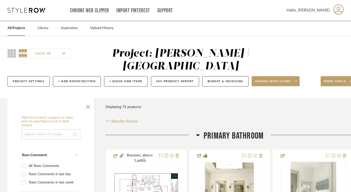
click at [23, 29] on link "All Projects" at bounding box center [17, 28] width 18 height 7
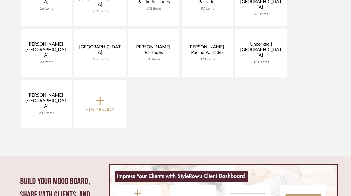
scroll to position [203, 0]
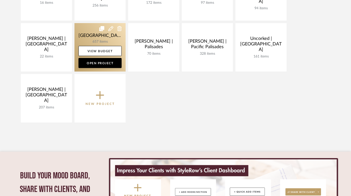
click at [89, 36] on link at bounding box center [99, 47] width 51 height 48
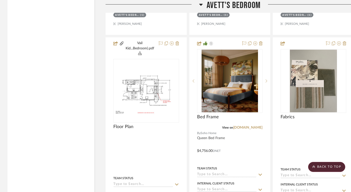
scroll to position [1365, 0]
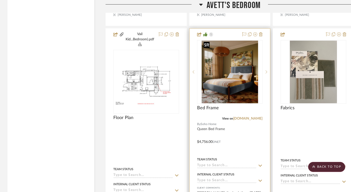
click at [231, 74] on img "0" at bounding box center [230, 72] width 56 height 63
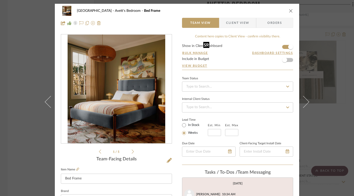
scroll to position [32, 0]
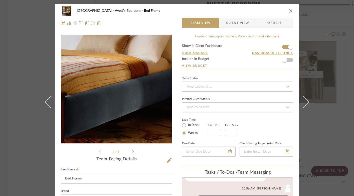
click at [132, 113] on img "0" at bounding box center [117, 89] width 98 height 109
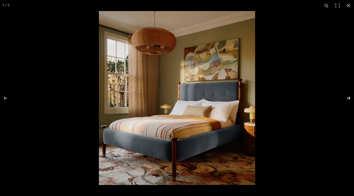
click at [349, 97] on button at bounding box center [346, 97] width 18 height 25
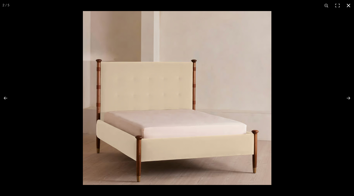
click at [349, 4] on button at bounding box center [348, 5] width 11 height 11
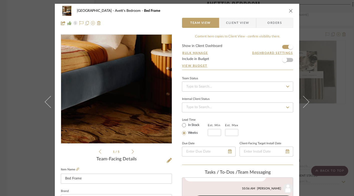
click at [146, 117] on img "0" at bounding box center [117, 89] width 98 height 109
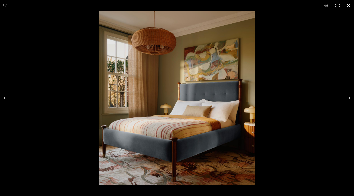
click at [348, 4] on button at bounding box center [348, 5] width 11 height 11
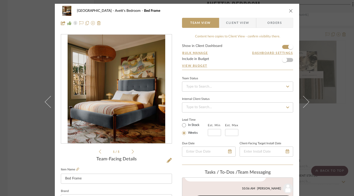
scroll to position [50, 0]
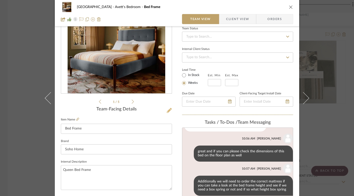
click at [167, 110] on icon at bounding box center [169, 110] width 5 height 5
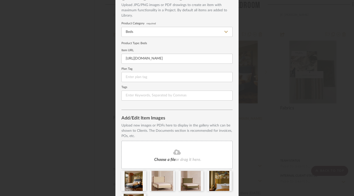
scroll to position [66, 0]
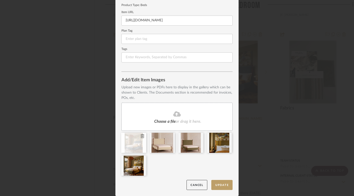
click at [141, 136] on icon at bounding box center [143, 136] width 4 height 4
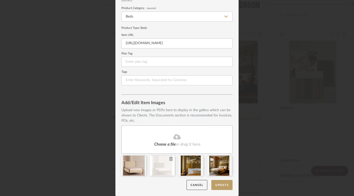
click at [169, 159] on icon at bounding box center [171, 159] width 4 height 4
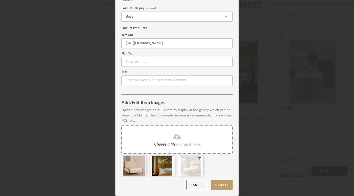
click at [199, 159] on icon at bounding box center [200, 159] width 4 height 4
click at [226, 184] on button "Update" at bounding box center [222, 185] width 21 height 10
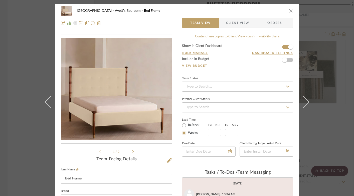
scroll to position [32, 0]
click at [289, 11] on icon "close" at bounding box center [291, 11] width 4 height 4
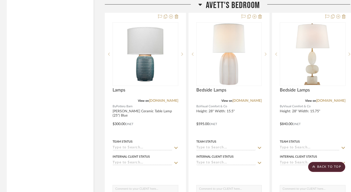
scroll to position [1158, 1]
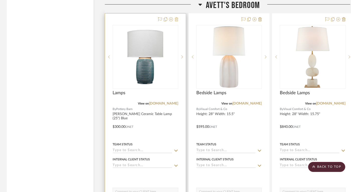
click at [176, 18] on icon at bounding box center [177, 19] width 4 height 4
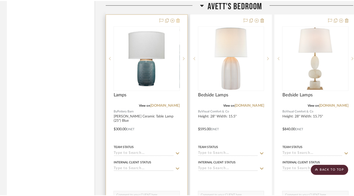
scroll to position [0, 0]
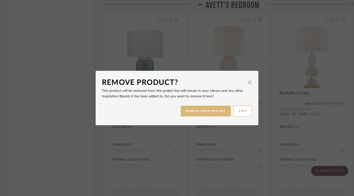
click at [203, 111] on button "REMOVE FROM PROJECT" at bounding box center [206, 111] width 50 height 11
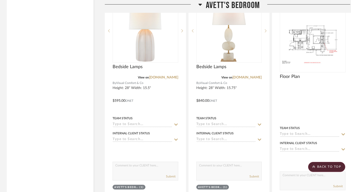
scroll to position [1183, 1]
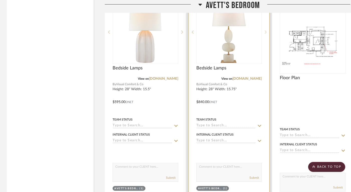
click at [265, 30] on icon at bounding box center [266, 32] width 2 height 4
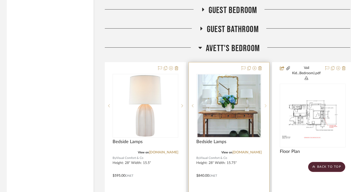
scroll to position [1147, 1]
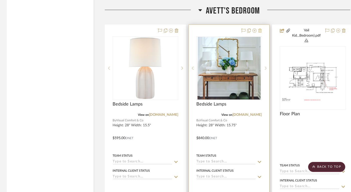
click at [261, 31] on icon at bounding box center [260, 31] width 4 height 4
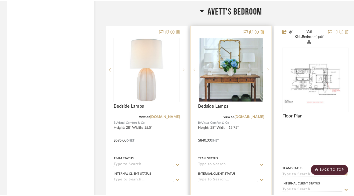
scroll to position [0, 0]
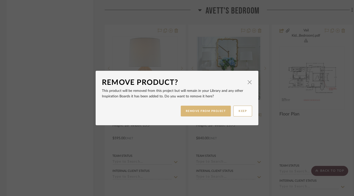
click at [207, 112] on button "REMOVE FROM PROJECT" at bounding box center [206, 111] width 50 height 11
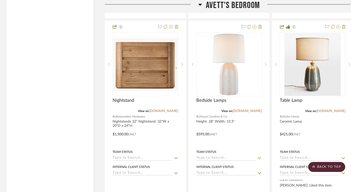
scroll to position [1383, 1]
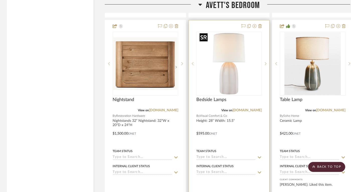
click at [230, 76] on img "0" at bounding box center [229, 63] width 63 height 63
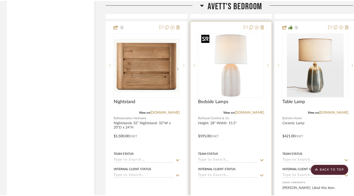
scroll to position [0, 0]
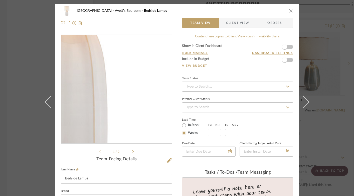
click at [131, 114] on img "0" at bounding box center [116, 89] width 109 height 109
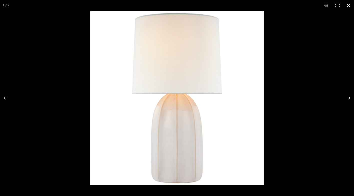
click at [347, 6] on button at bounding box center [348, 5] width 11 height 11
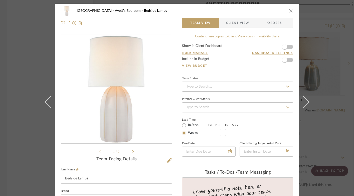
click at [289, 12] on icon "close" at bounding box center [291, 11] width 4 height 4
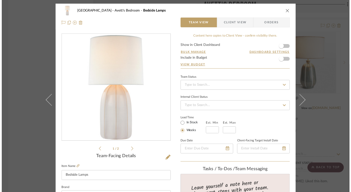
scroll to position [1383, 1]
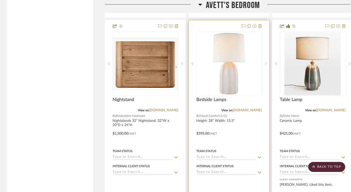
click at [266, 62] on sr-next-btn at bounding box center [266, 64] width 8 height 4
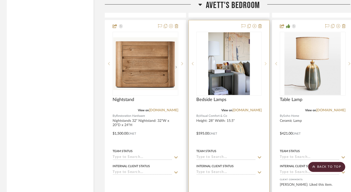
click at [266, 62] on sr-next-btn at bounding box center [266, 64] width 8 height 4
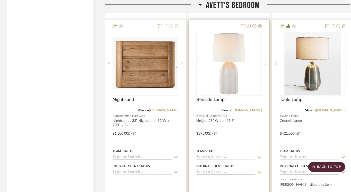
click at [266, 62] on sr-next-btn at bounding box center [266, 64] width 8 height 4
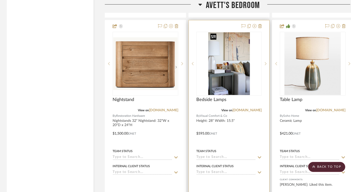
click at [235, 83] on img "1" at bounding box center [229, 63] width 42 height 63
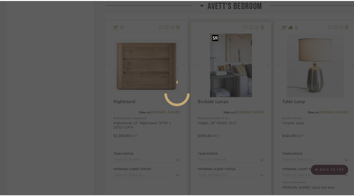
scroll to position [0, 0]
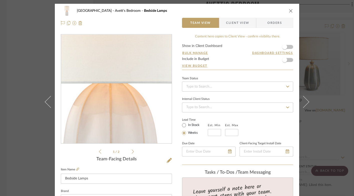
click at [117, 88] on img "0" at bounding box center [116, 89] width 109 height 109
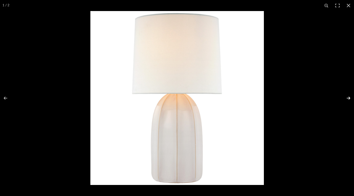
click at [347, 97] on button at bounding box center [346, 97] width 18 height 25
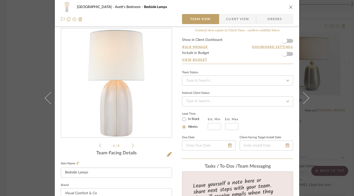
scroll to position [6, 0]
click at [289, 6] on icon "close" at bounding box center [291, 7] width 4 height 4
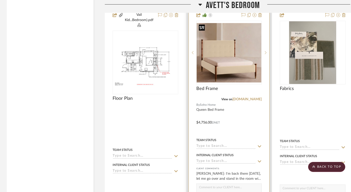
click at [231, 41] on img "0" at bounding box center [229, 52] width 65 height 59
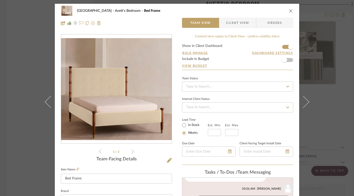
scroll to position [32, 0]
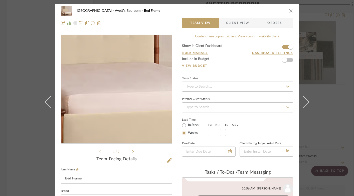
click at [111, 105] on img "0" at bounding box center [116, 89] width 111 height 102
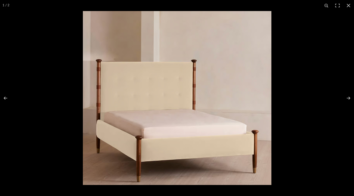
click at [167, 95] on img at bounding box center [177, 98] width 189 height 174
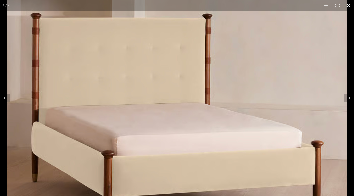
click at [349, 6] on button at bounding box center [348, 5] width 11 height 11
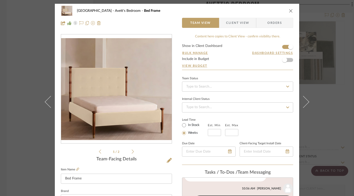
click at [289, 12] on icon "close" at bounding box center [291, 11] width 4 height 4
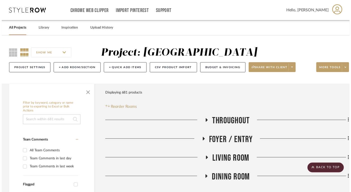
scroll to position [1162, 1]
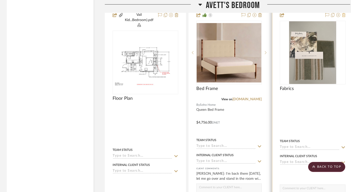
click at [344, 15] on icon at bounding box center [344, 15] width 4 height 4
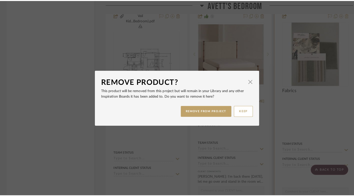
scroll to position [0, 0]
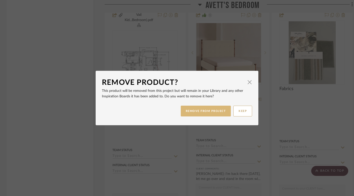
click at [211, 109] on button "REMOVE FROM PROJECT" at bounding box center [206, 111] width 50 height 11
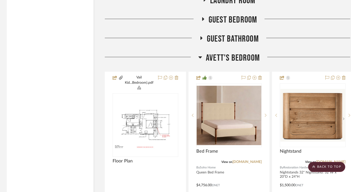
scroll to position [1100, 10]
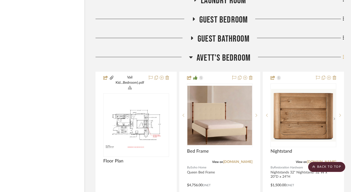
click at [343, 56] on icon at bounding box center [344, 57] width 2 height 6
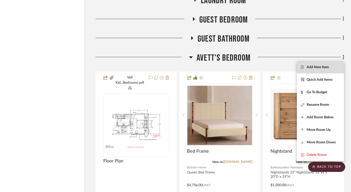
click at [322, 65] on span "Add New Item" at bounding box center [318, 67] width 22 height 4
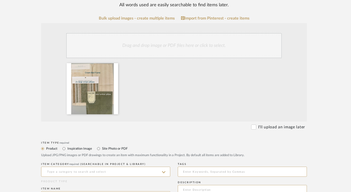
scroll to position [98, 7]
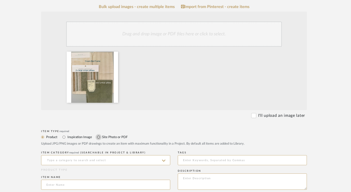
click at [99, 137] on input "Site Photo or PDF" at bounding box center [98, 137] width 6 height 6
radio input "true"
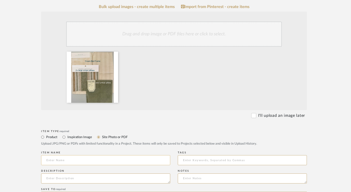
click at [98, 159] on input at bounding box center [105, 160] width 129 height 10
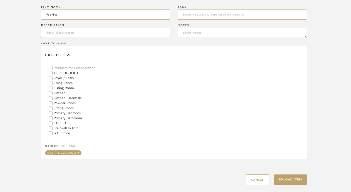
scroll to position [158, 0]
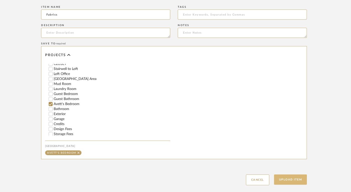
type input "Fabrics"
click at [294, 180] on button "Upload Item" at bounding box center [290, 179] width 33 height 10
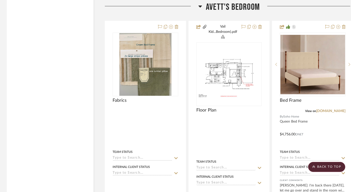
scroll to position [1150, 10]
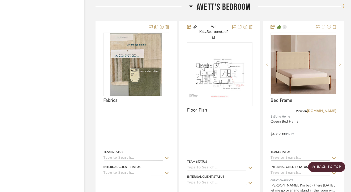
click at [343, 5] on icon at bounding box center [344, 7] width 2 height 6
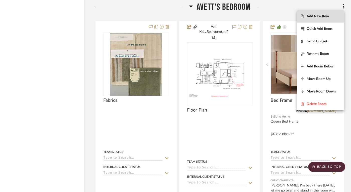
click at [329, 17] on span "Add New Item" at bounding box center [320, 16] width 39 height 4
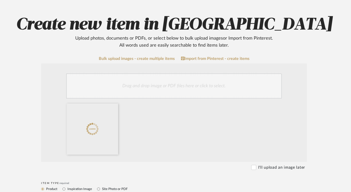
scroll to position [138, 7]
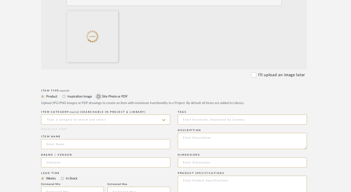
click at [99, 96] on input "Site Photo or PDF" at bounding box center [98, 96] width 6 height 6
radio input "true"
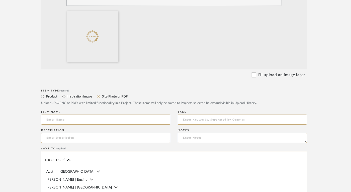
click at [99, 119] on input at bounding box center [105, 120] width 129 height 10
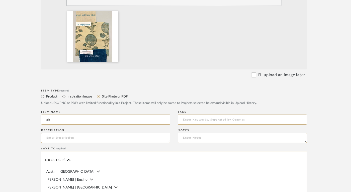
type input "a"
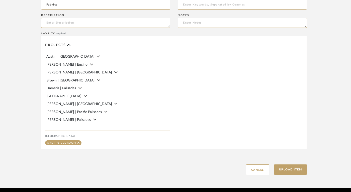
scroll to position [265, 7]
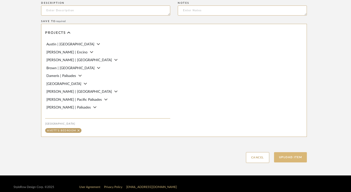
type input "Fabrics"
click at [295, 157] on button "Upload Item" at bounding box center [290, 157] width 33 height 10
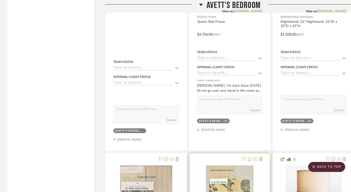
scroll to position [1296, 0]
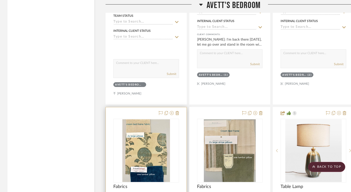
drag, startPoint x: 202, startPoint y: 114, endPoint x: 154, endPoint y: 114, distance: 48.1
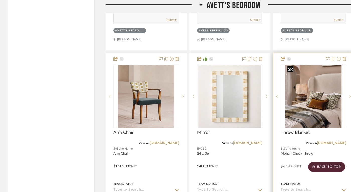
scroll to position [1572, 0]
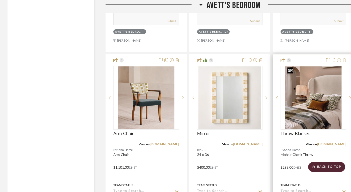
click at [319, 108] on img "0" at bounding box center [313, 97] width 56 height 63
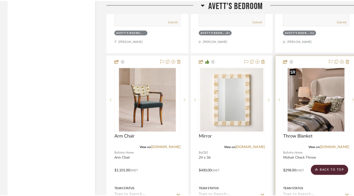
scroll to position [0, 0]
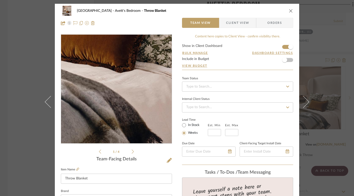
click at [130, 119] on img "0" at bounding box center [117, 89] width 98 height 109
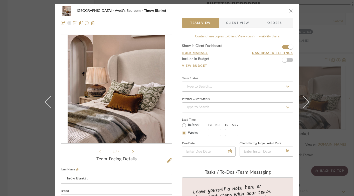
click at [132, 150] on icon at bounding box center [133, 151] width 2 height 5
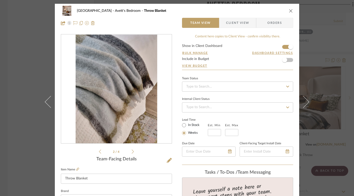
click at [132, 150] on icon at bounding box center [133, 151] width 2 height 5
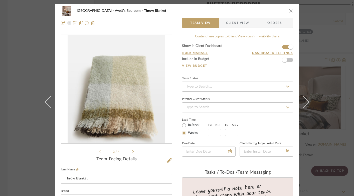
click at [132, 150] on icon at bounding box center [133, 151] width 2 height 5
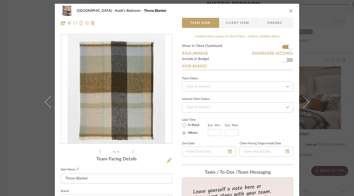
click at [168, 160] on icon at bounding box center [169, 160] width 5 height 5
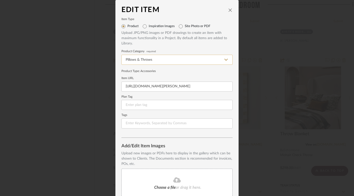
scroll to position [43, 0]
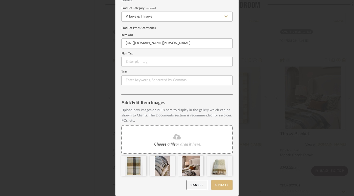
click at [225, 184] on button "Update" at bounding box center [222, 185] width 21 height 10
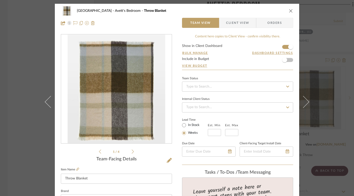
click at [289, 11] on icon "close" at bounding box center [291, 11] width 4 height 4
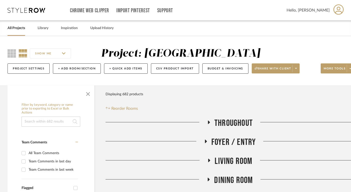
scroll to position [0, 10]
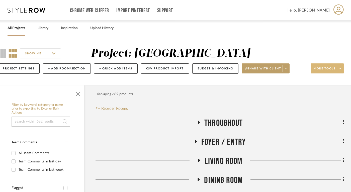
click at [322, 67] on span "More tools" at bounding box center [325, 71] width 22 height 8
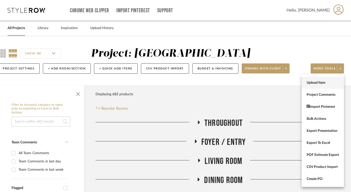
click at [316, 82] on span "Upload Item" at bounding box center [323, 83] width 32 height 4
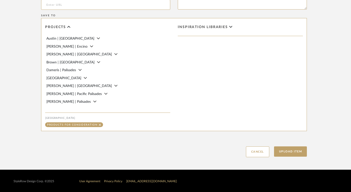
scroll to position [309, 7]
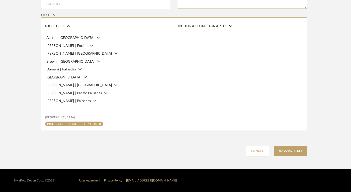
click at [256, 149] on button "Cancel" at bounding box center [257, 151] width 23 height 11
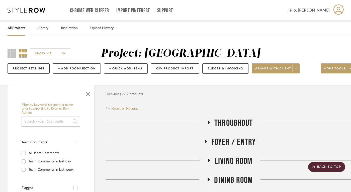
scroll to position [0, 10]
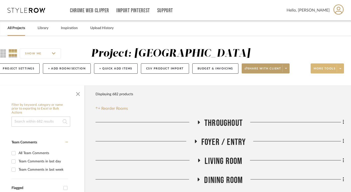
click at [321, 66] on button "More tools" at bounding box center [327, 68] width 33 height 10
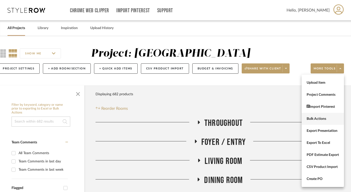
click at [314, 118] on span "Bulk Actions" at bounding box center [323, 119] width 32 height 4
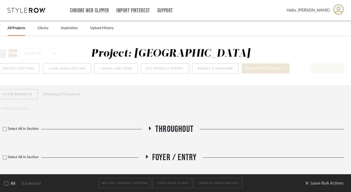
scroll to position [0, 0]
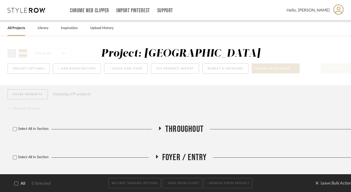
drag, startPoint x: 16, startPoint y: 183, endPoint x: 131, endPoint y: 180, distance: 115.1
click at [16, 183] on icon at bounding box center [17, 184] width 4 height 4
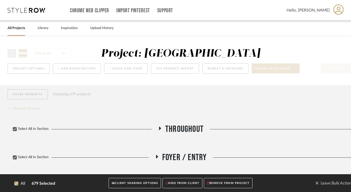
click at [134, 180] on button "CLIENT SHARING OPTIONS" at bounding box center [135, 183] width 52 height 10
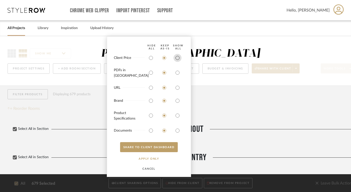
click at [177, 60] on input "radio" at bounding box center [177, 58] width 8 height 8
radio input "true"
click at [177, 74] on input "radio" at bounding box center [177, 73] width 8 height 8
radio input "true"
click at [164, 147] on button "SHARE TO CLIENT Dashboard" at bounding box center [149, 147] width 58 height 10
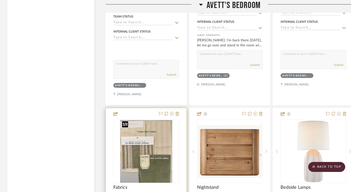
scroll to position [1301, 0]
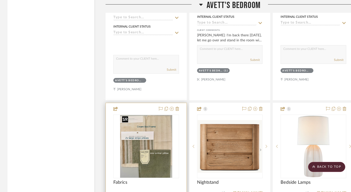
click at [153, 142] on img "0" at bounding box center [146, 146] width 52 height 63
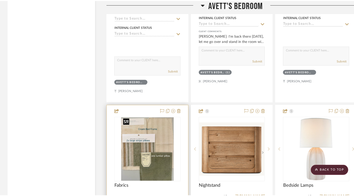
scroll to position [0, 0]
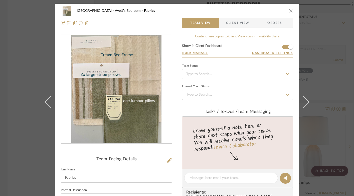
click at [96, 100] on div at bounding box center [116, 88] width 111 height 109
click at [128, 111] on img "0" at bounding box center [116, 89] width 90 height 109
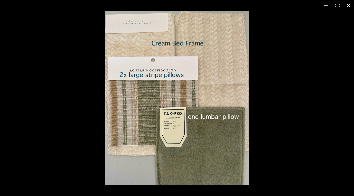
click at [348, 4] on button at bounding box center [348, 5] width 11 height 11
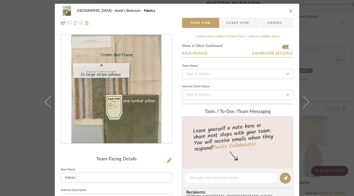
click at [289, 10] on icon "close" at bounding box center [291, 11] width 4 height 4
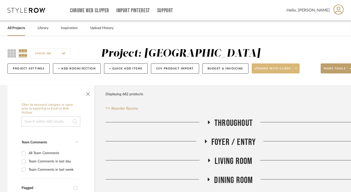
click at [274, 67] on span "Share with client" at bounding box center [273, 71] width 37 height 8
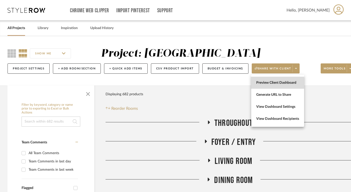
click at [271, 85] on button "Preview Client Dashboard" at bounding box center [277, 83] width 53 height 12
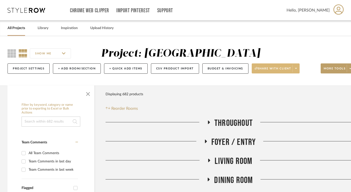
click at [273, 65] on button "Share with client" at bounding box center [276, 68] width 48 height 10
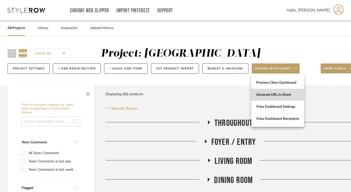
click at [272, 94] on span "Generate URL to Share" at bounding box center [277, 95] width 43 height 4
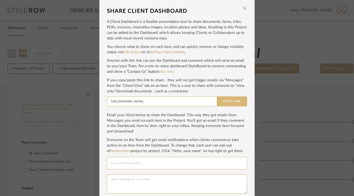
click at [225, 100] on button "Copy Link" at bounding box center [232, 101] width 30 height 10
click at [243, 9] on span "button" at bounding box center [245, 8] width 10 height 10
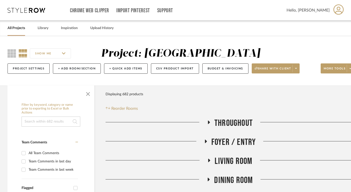
click at [13, 28] on link "All Projects" at bounding box center [17, 28] width 18 height 7
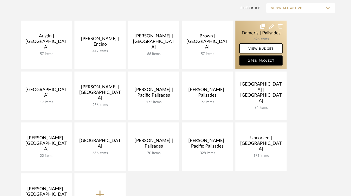
scroll to position [114, 0]
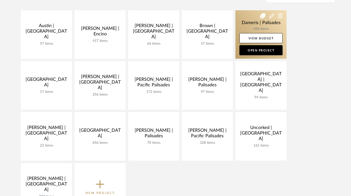
click at [253, 23] on link at bounding box center [260, 34] width 51 height 48
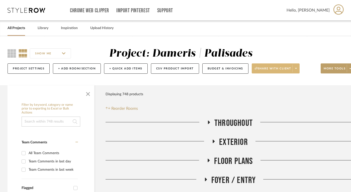
click at [270, 67] on span "Share with client" at bounding box center [273, 71] width 37 height 8
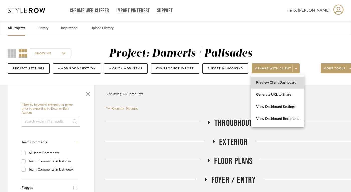
click at [263, 82] on span "Preview Client Dashboard" at bounding box center [277, 83] width 43 height 4
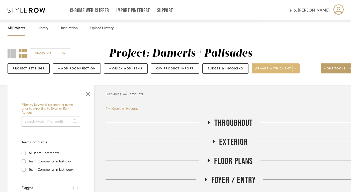
click at [270, 69] on span "Share with client" at bounding box center [273, 71] width 37 height 8
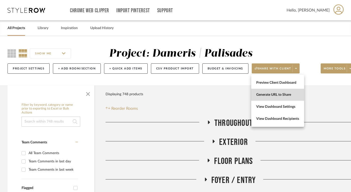
click at [273, 96] on span "Generate URL to Share" at bounding box center [277, 95] width 43 height 4
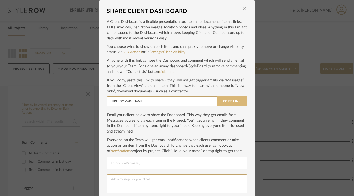
click at [231, 100] on button "Copy Link" at bounding box center [232, 101] width 30 height 10
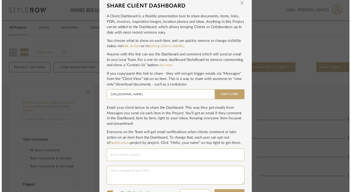
scroll to position [7, 0]
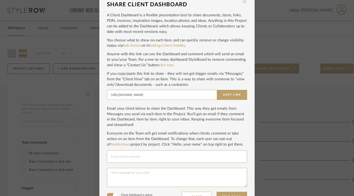
click at [244, 3] on span "button" at bounding box center [245, 2] width 10 height 10
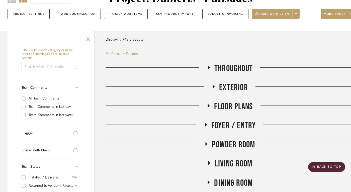
scroll to position [0, 0]
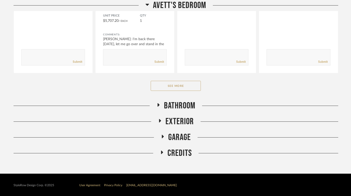
scroll to position [654, 0]
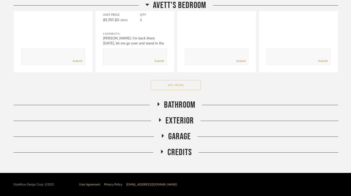
click at [165, 87] on button "See More" at bounding box center [176, 85] width 50 height 10
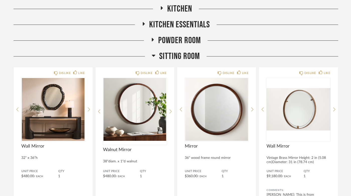
scroll to position [0, 0]
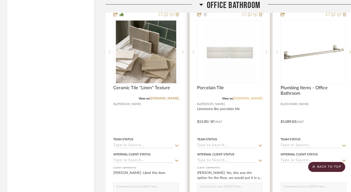
scroll to position [2023, 0]
click at [233, 53] on img "0" at bounding box center [229, 51] width 51 height 63
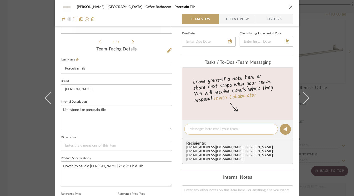
scroll to position [128, 0]
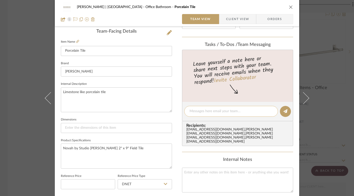
click at [231, 114] on textarea at bounding box center [231, 111] width 83 height 5
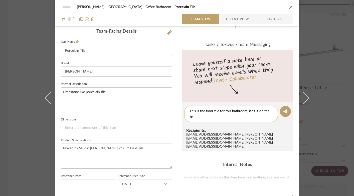
scroll to position [0, 0]
type textarea "This is the floor tile for this bathroom, isn't it on the spec sheet?"
click at [284, 112] on icon at bounding box center [286, 111] width 4 height 4
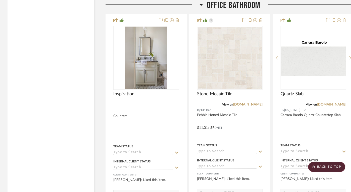
scroll to position [1798, 0]
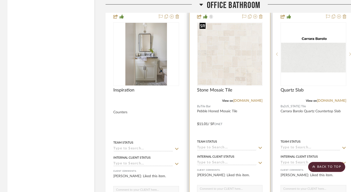
click at [0, 0] on img at bounding box center [0, 0] width 0 height 0
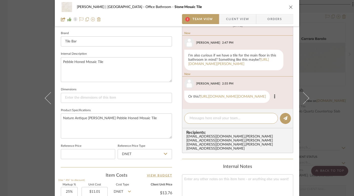
scroll to position [157, 0]
click at [231, 64] on link "[URL][DOMAIN_NAME][PERSON_NAME]" at bounding box center [228, 62] width 81 height 8
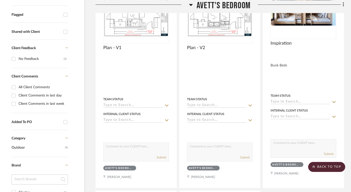
scroll to position [0, 10]
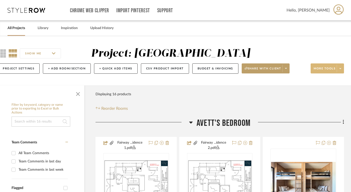
click at [326, 67] on span "More tools" at bounding box center [325, 71] width 22 height 8
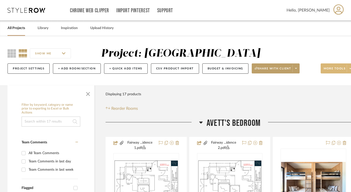
click at [333, 68] on span "More tools" at bounding box center [335, 71] width 22 height 8
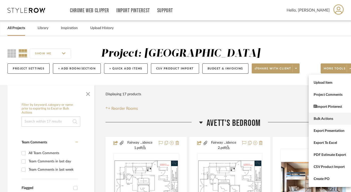
click at [324, 118] on span "Bulk Actions" at bounding box center [330, 119] width 32 height 4
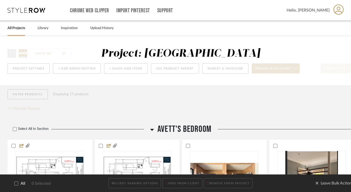
click at [18, 182] on icon at bounding box center [17, 184] width 4 height 4
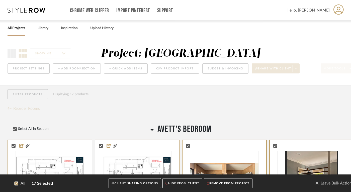
click at [136, 186] on button "CLIENT SHARING OPTIONS" at bounding box center [135, 183] width 52 height 10
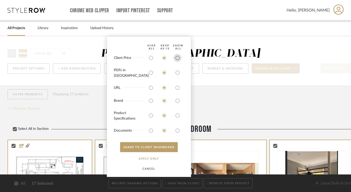
click at [177, 60] on input "radio" at bounding box center [177, 58] width 8 height 8
radio input "true"
click at [176, 75] on input "radio" at bounding box center [177, 73] width 8 height 8
radio input "true"
click at [160, 149] on button "SHARE TO CLIENT Dashboard" at bounding box center [149, 147] width 58 height 10
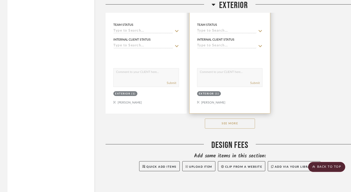
scroll to position [1166, 0]
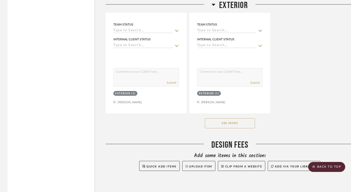
click at [242, 120] on button "See More" at bounding box center [230, 123] width 50 height 10
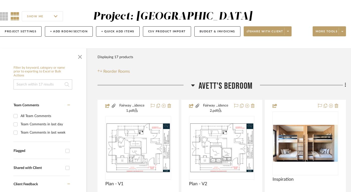
scroll to position [37, 8]
click at [272, 33] on span "Share with client" at bounding box center [265, 33] width 37 height 8
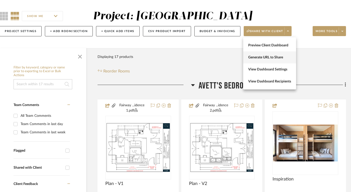
click at [269, 56] on span "Generate URL to Share" at bounding box center [269, 57] width 43 height 4
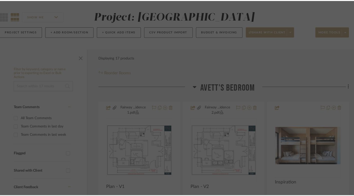
scroll to position [0, 0]
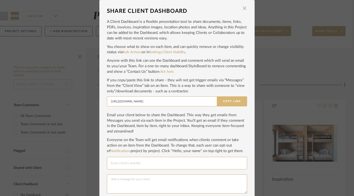
click at [230, 100] on button "Copy Link" at bounding box center [232, 101] width 30 height 10
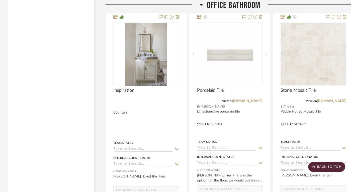
scroll to position [1798, 0]
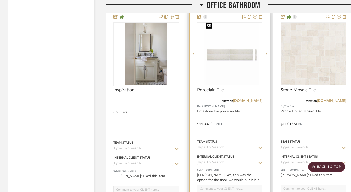
click at [230, 56] on div at bounding box center [230, 54] width 66 height 64
click at [266, 52] on icon at bounding box center [266, 54] width 2 height 4
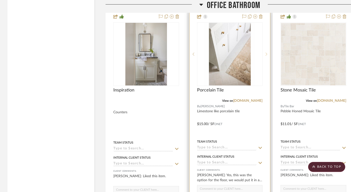
click at [266, 52] on icon at bounding box center [266, 54] width 2 height 4
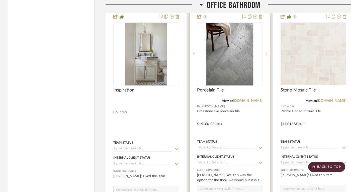
click at [266, 52] on icon at bounding box center [266, 54] width 2 height 4
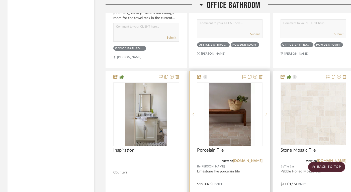
scroll to position [1804, 0]
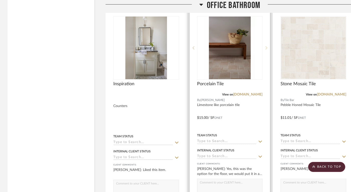
click at [266, 46] on icon at bounding box center [266, 48] width 2 height 4
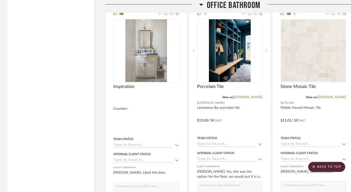
scroll to position [1843, 0]
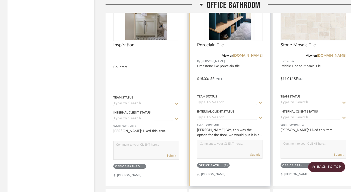
click at [232, 25] on img "4" at bounding box center [229, 9] width 51 height 63
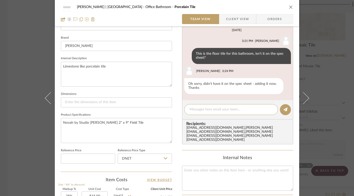
scroll to position [165, 0]
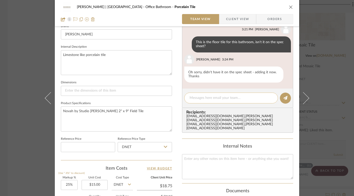
click at [225, 100] on textarea at bounding box center [231, 97] width 83 height 5
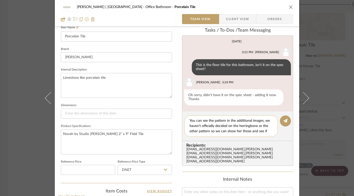
scroll to position [0, 0]
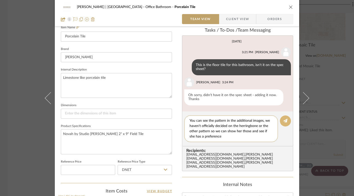
type textarea "You can see the pattern in the additional images, we haven't officially decided…"
click at [286, 119] on icon at bounding box center [286, 121] width 4 height 4
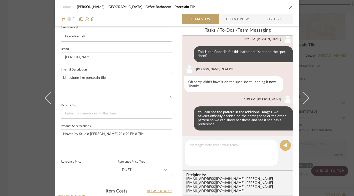
scroll to position [14, 0]
